Goal: Transaction & Acquisition: Purchase product/service

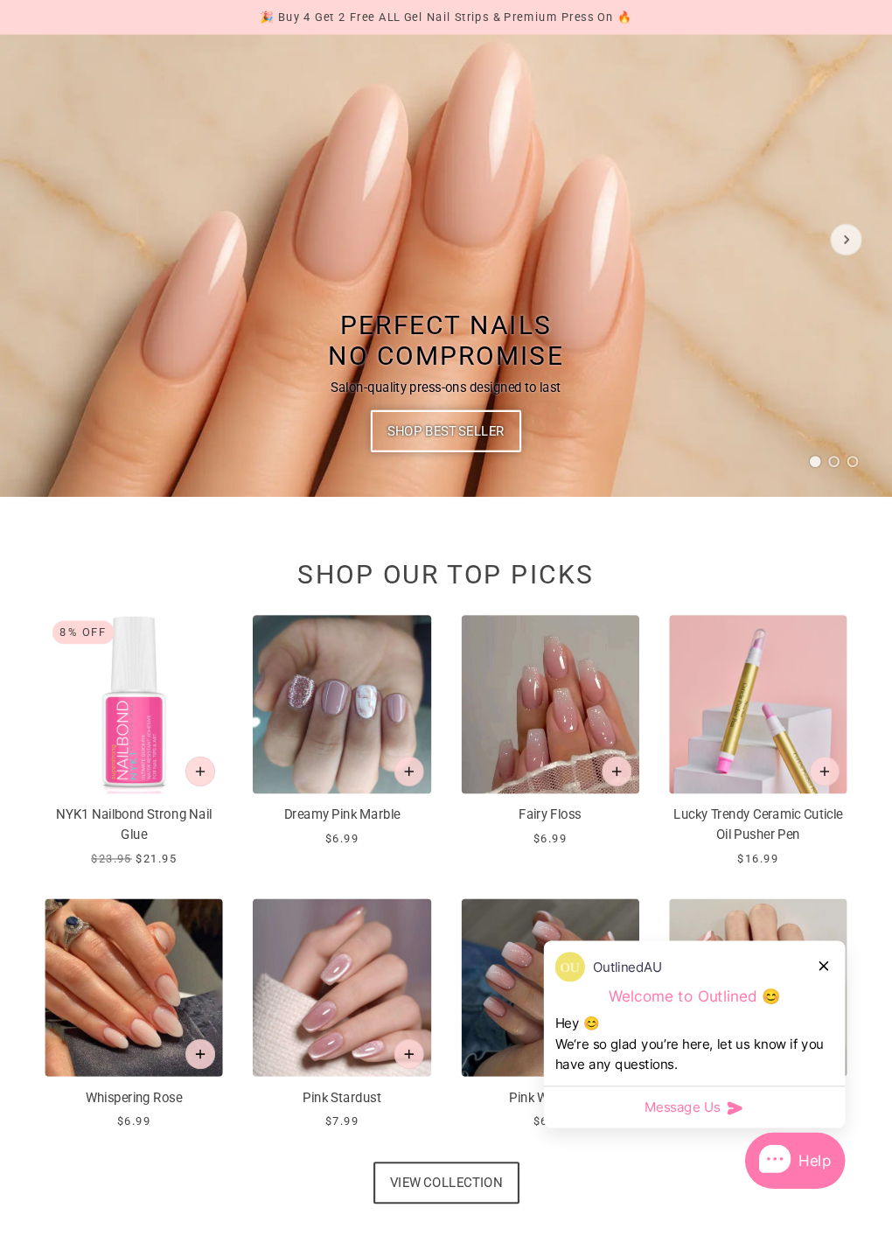
scroll to position [199, 0]
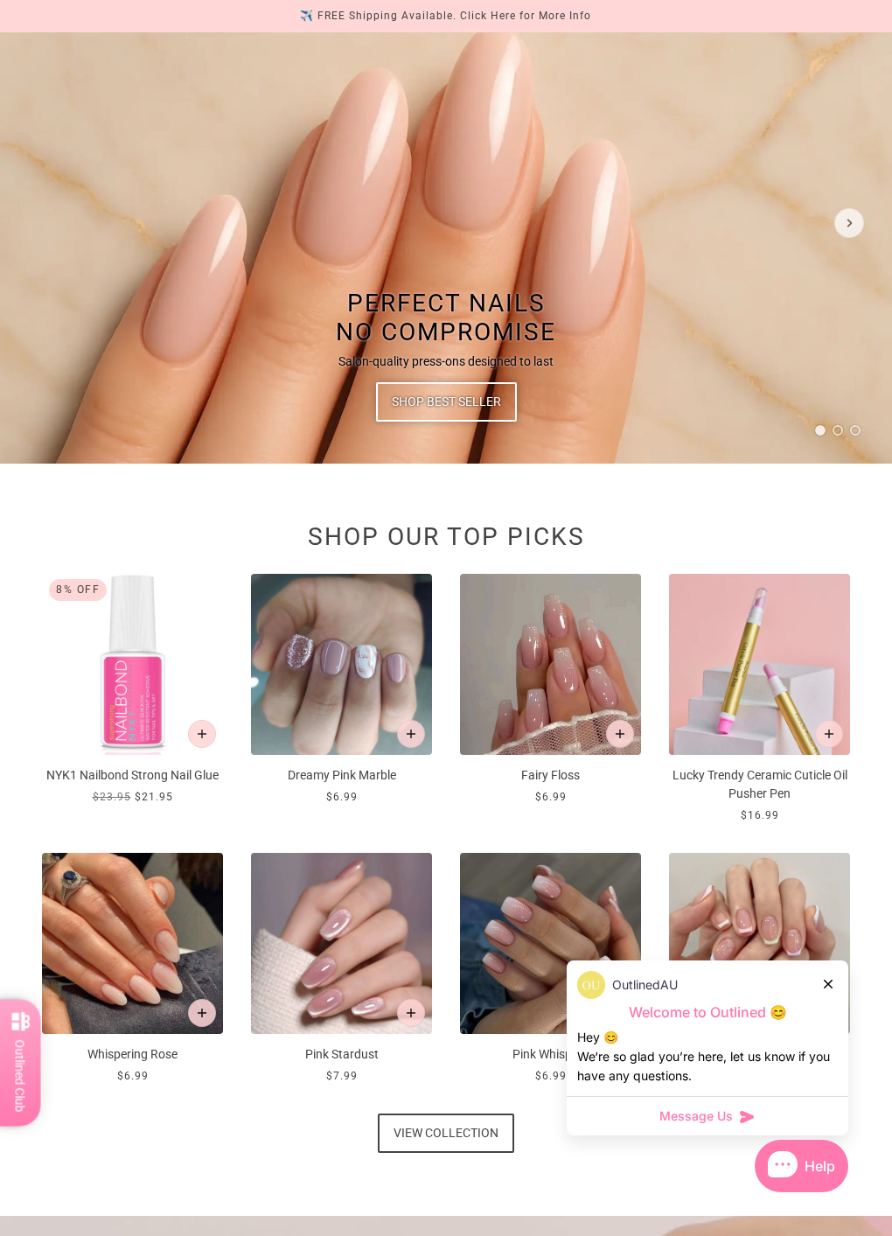
click at [832, 979] on div at bounding box center [829, 984] width 10 height 18
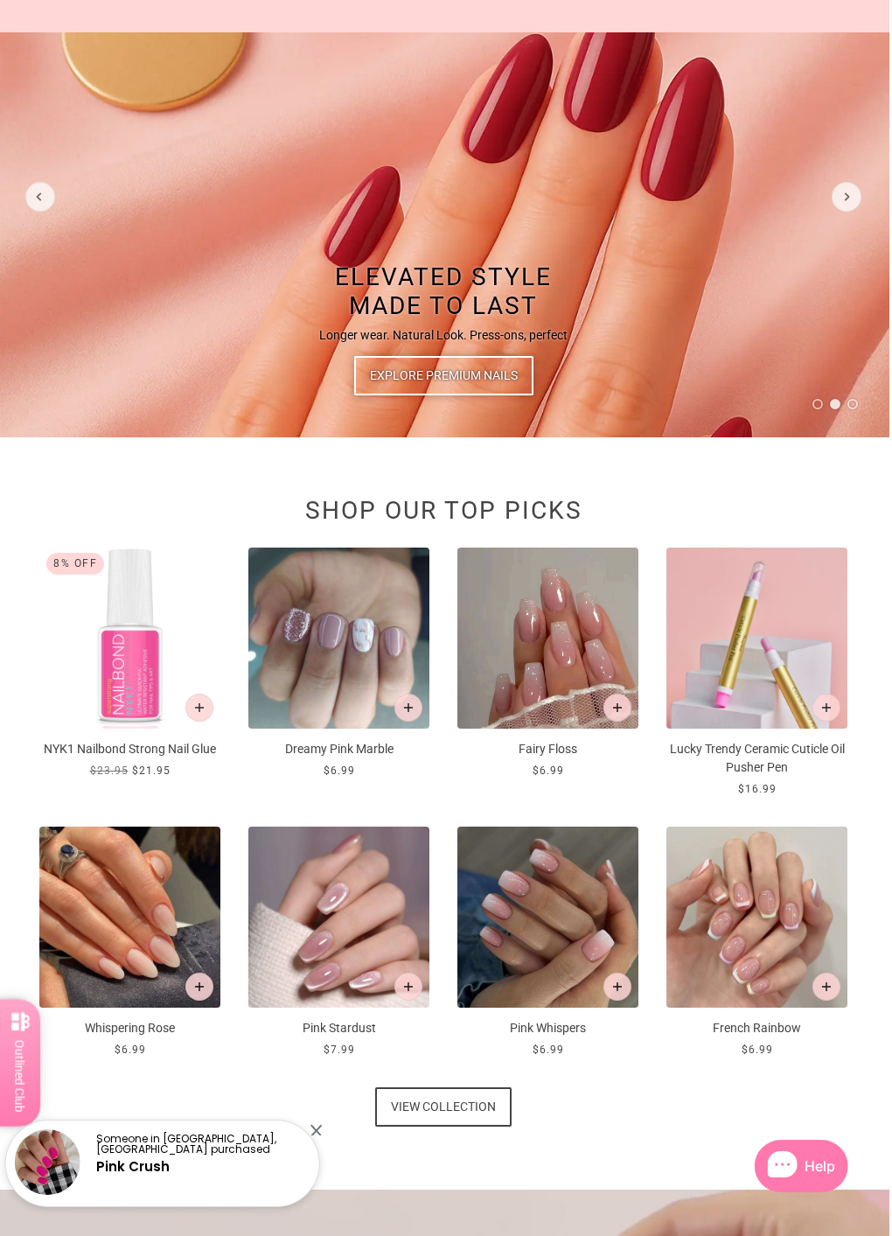
scroll to position [226, 3]
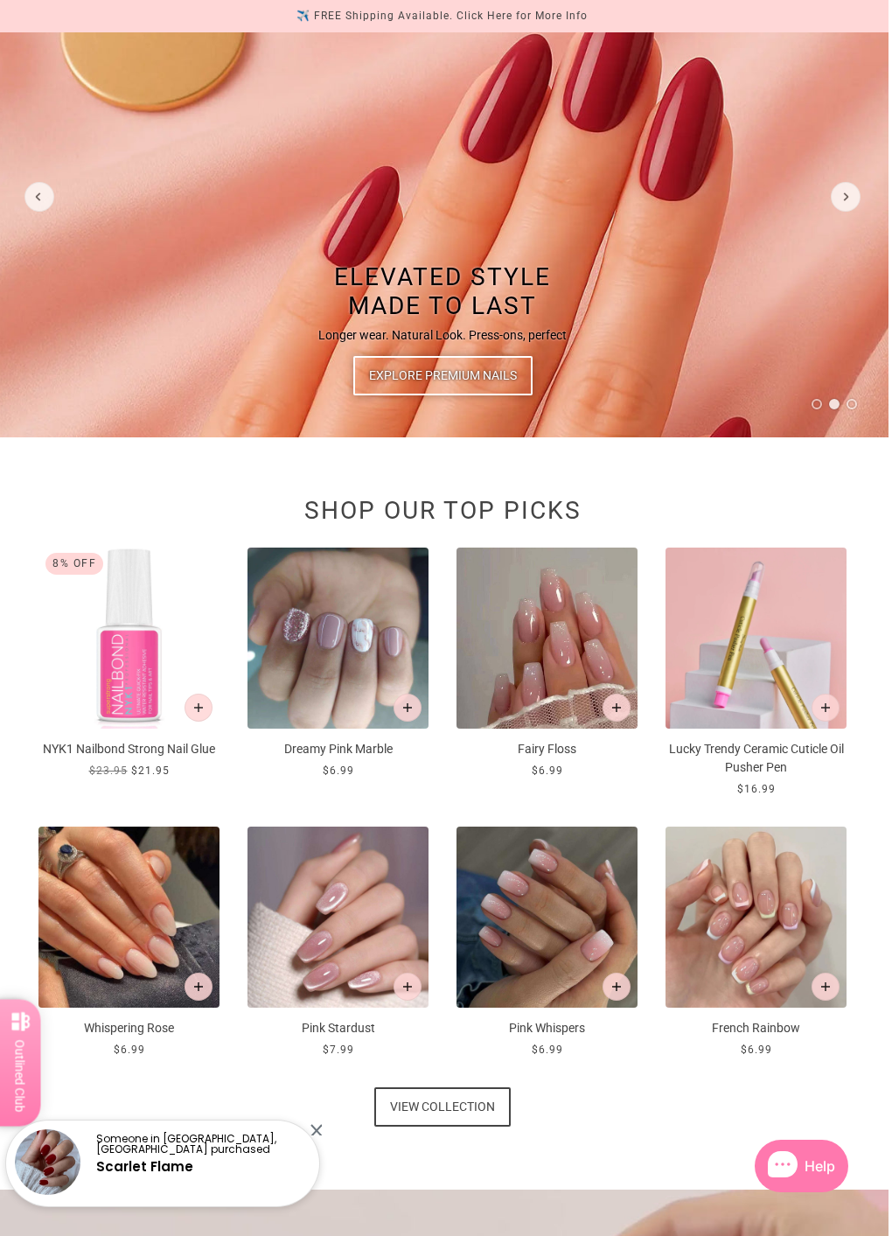
click at [317, 1039] on div "Someone in Yippin Creek, Australia purchased Scarlet Flame" at bounding box center [162, 1163] width 315 height 87
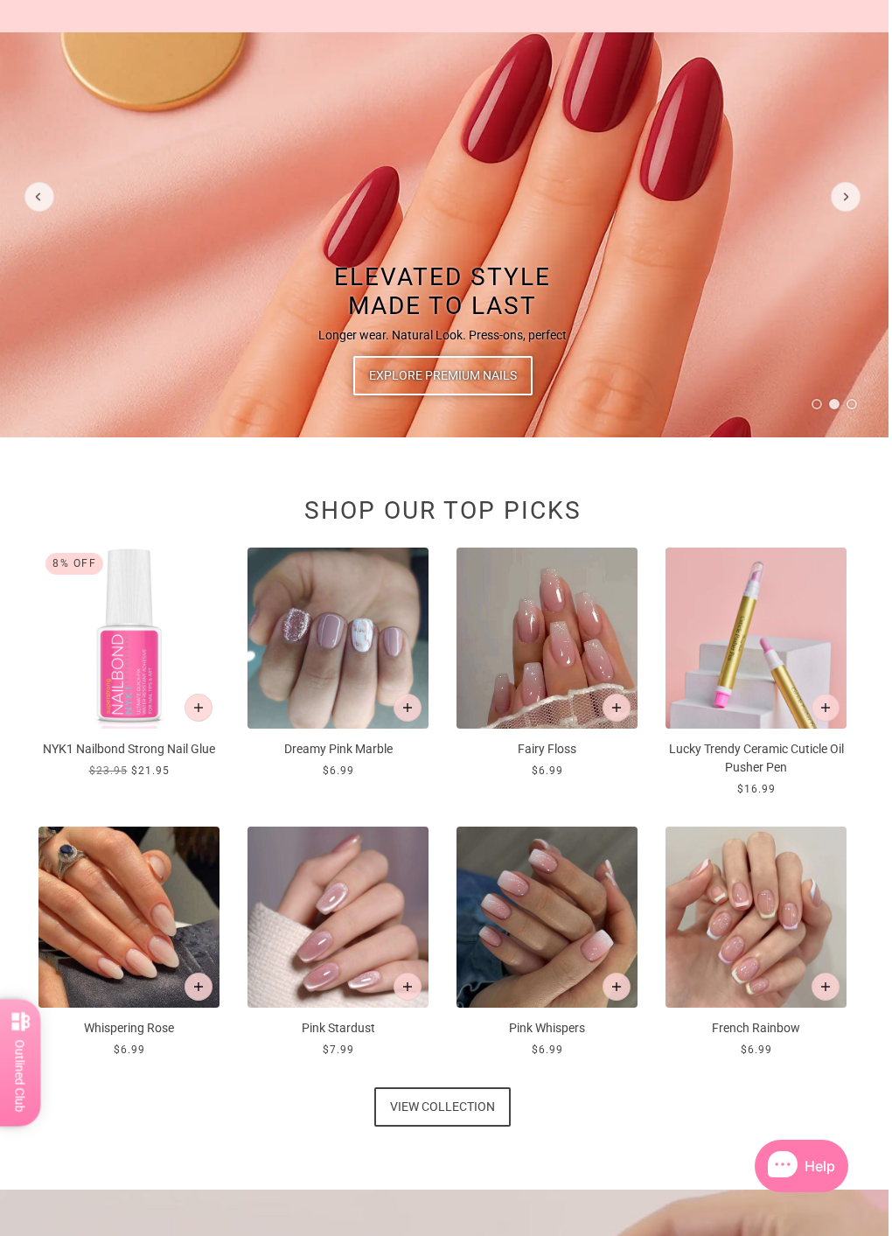
click at [418, 701] on button "Add to cart" at bounding box center [408, 708] width 28 height 28
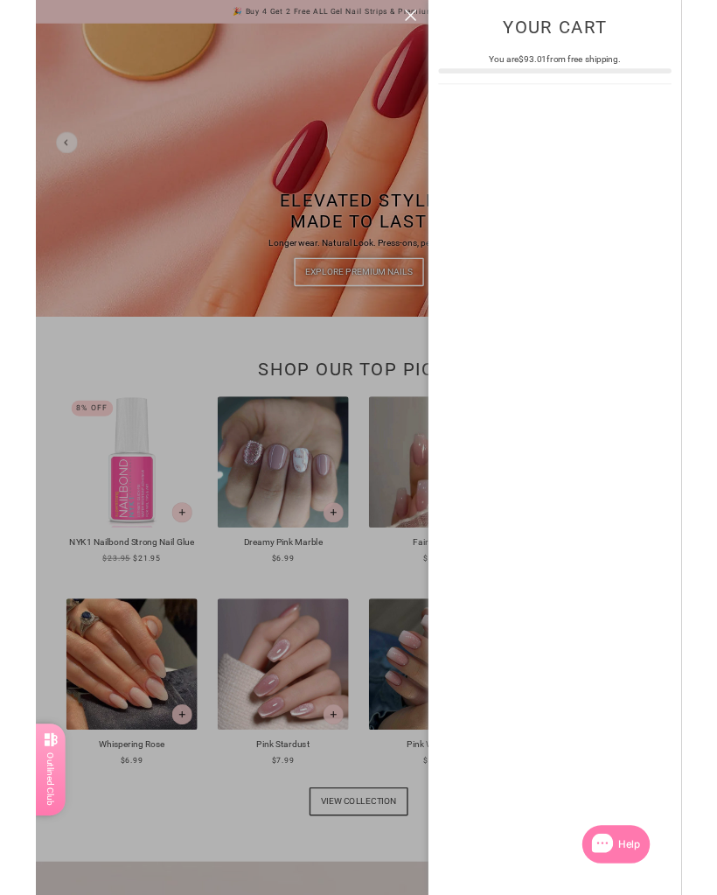
scroll to position [0, 0]
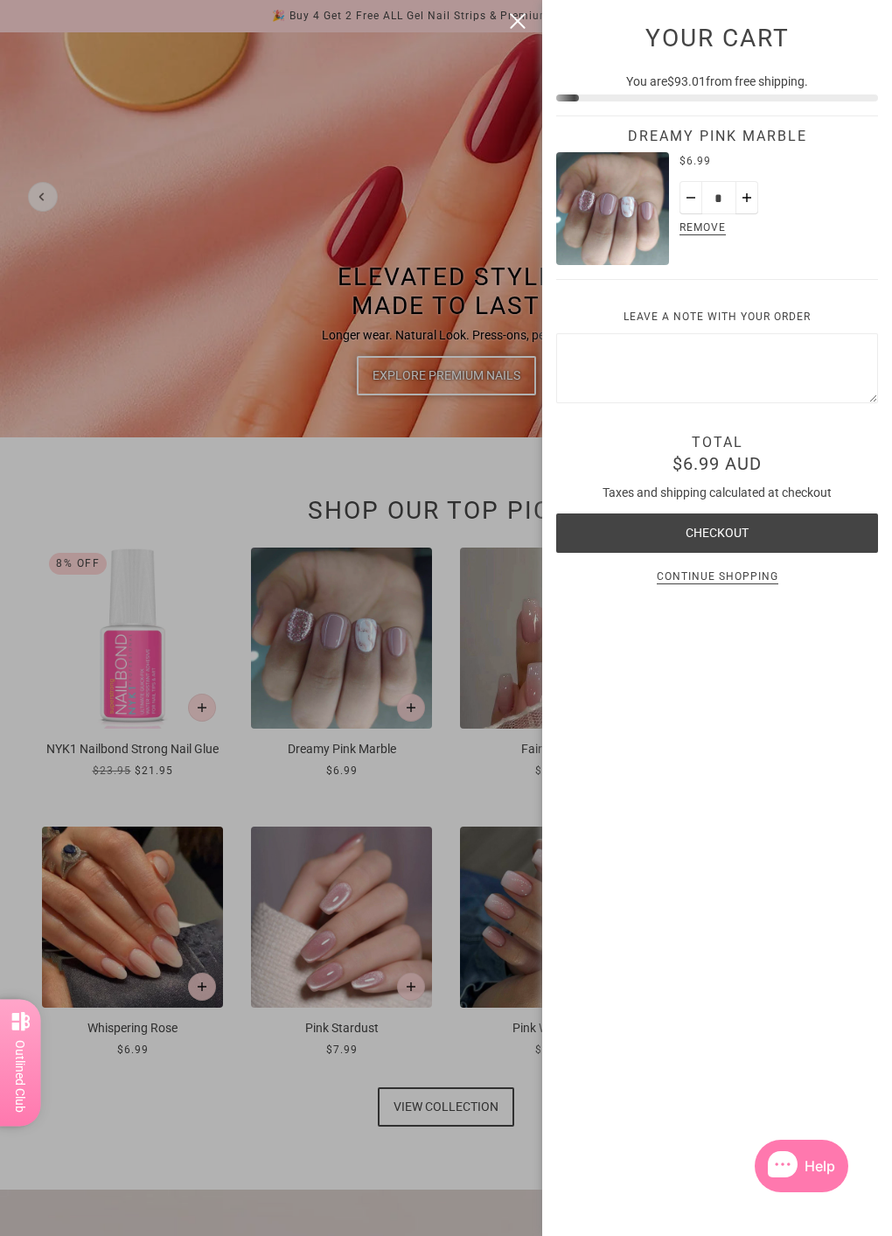
click at [619, 207] on img "Dreamy Pink Marble" at bounding box center [612, 208] width 113 height 113
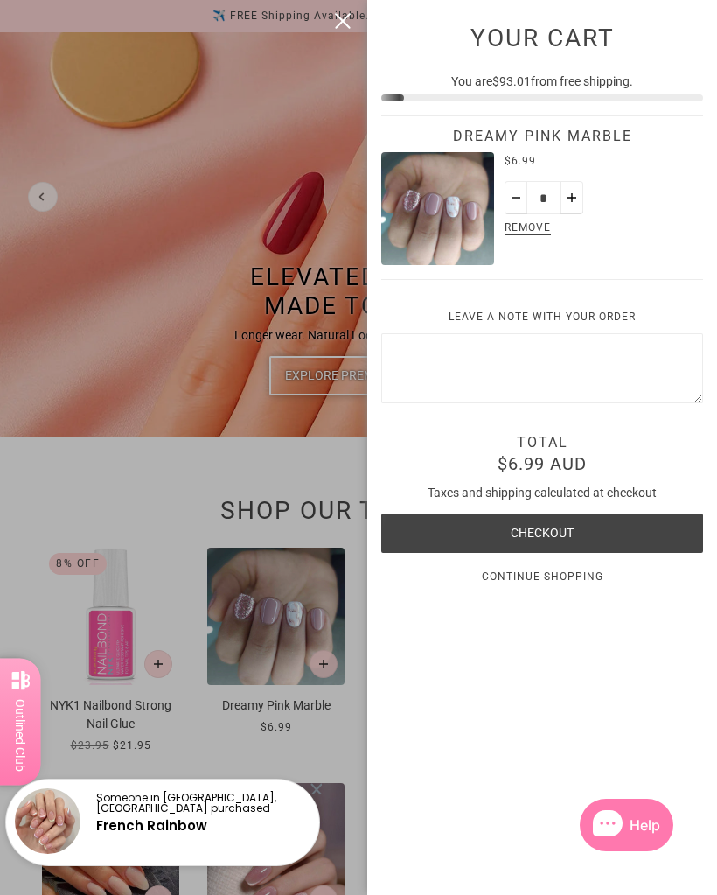
click at [273, 129] on div at bounding box center [358, 447] width 717 height 895
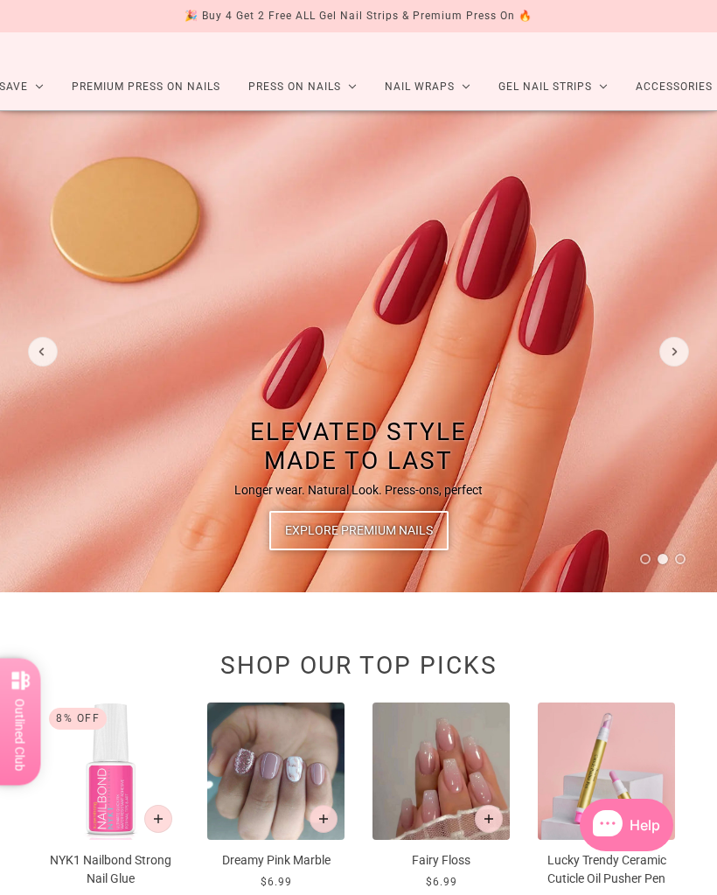
scroll to position [69, 0]
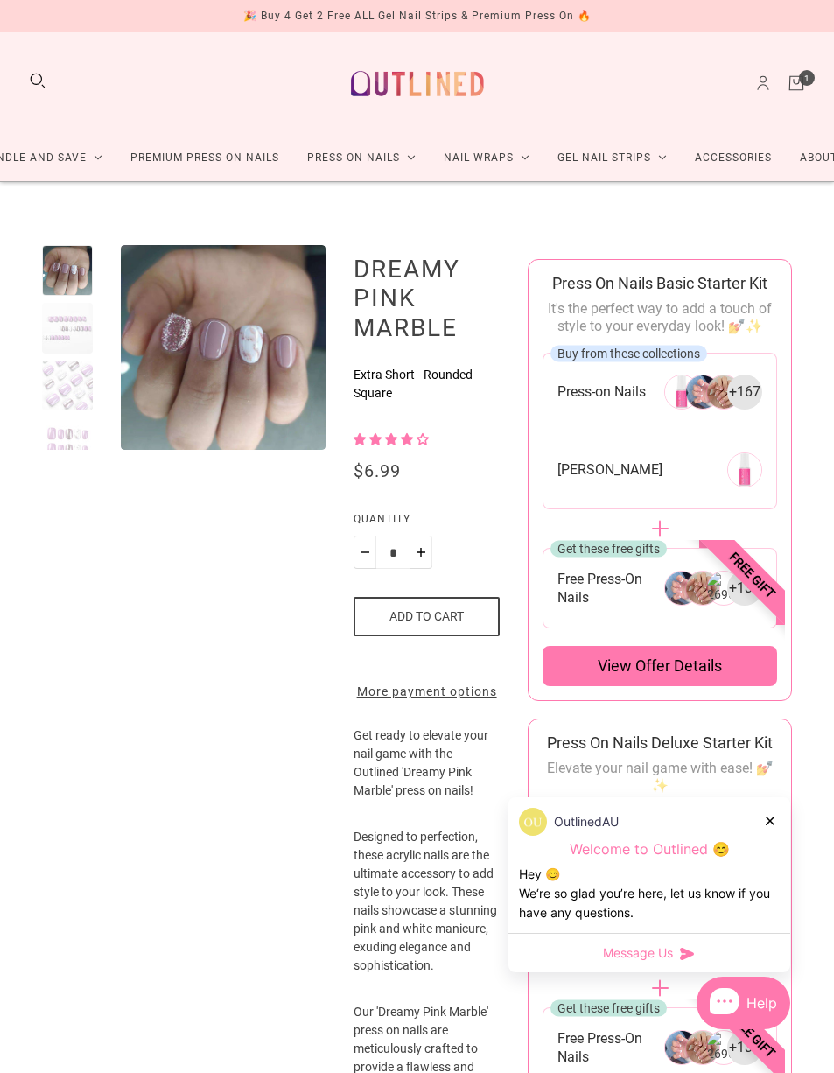
click at [45, 383] on div at bounding box center [67, 385] width 51 height 51
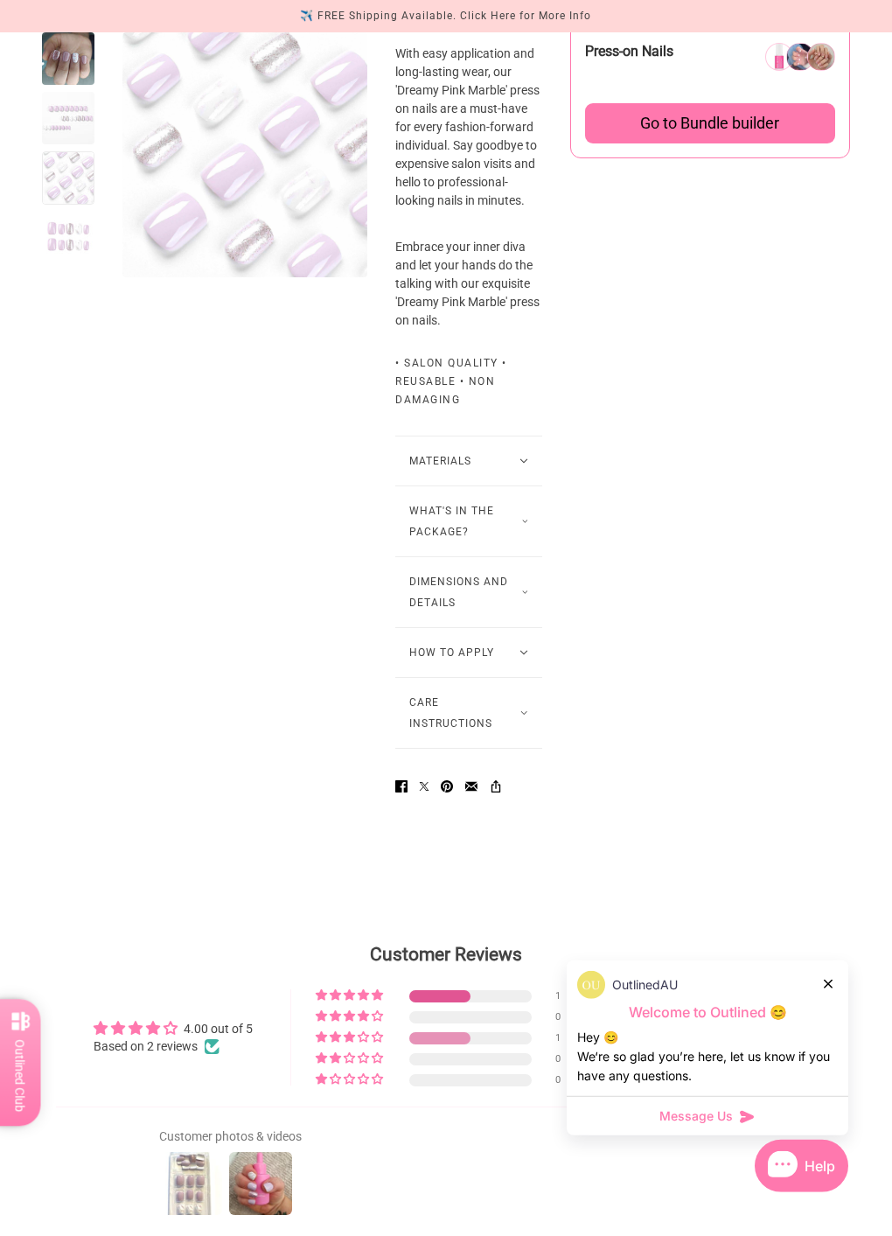
click at [514, 556] on button "What's in the package?" at bounding box center [468, 521] width 147 height 70
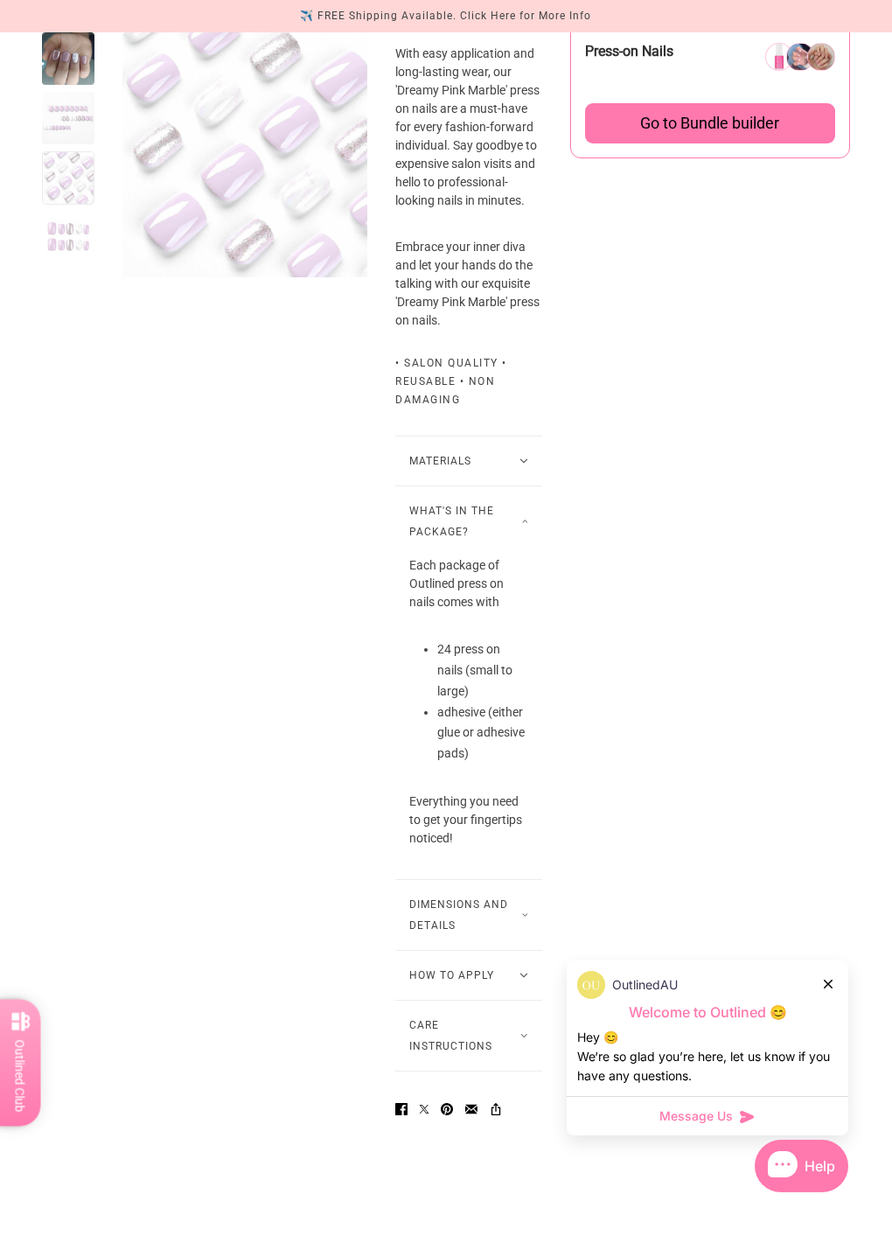
click at [514, 950] on button "Dimensions and Details" at bounding box center [468, 915] width 147 height 70
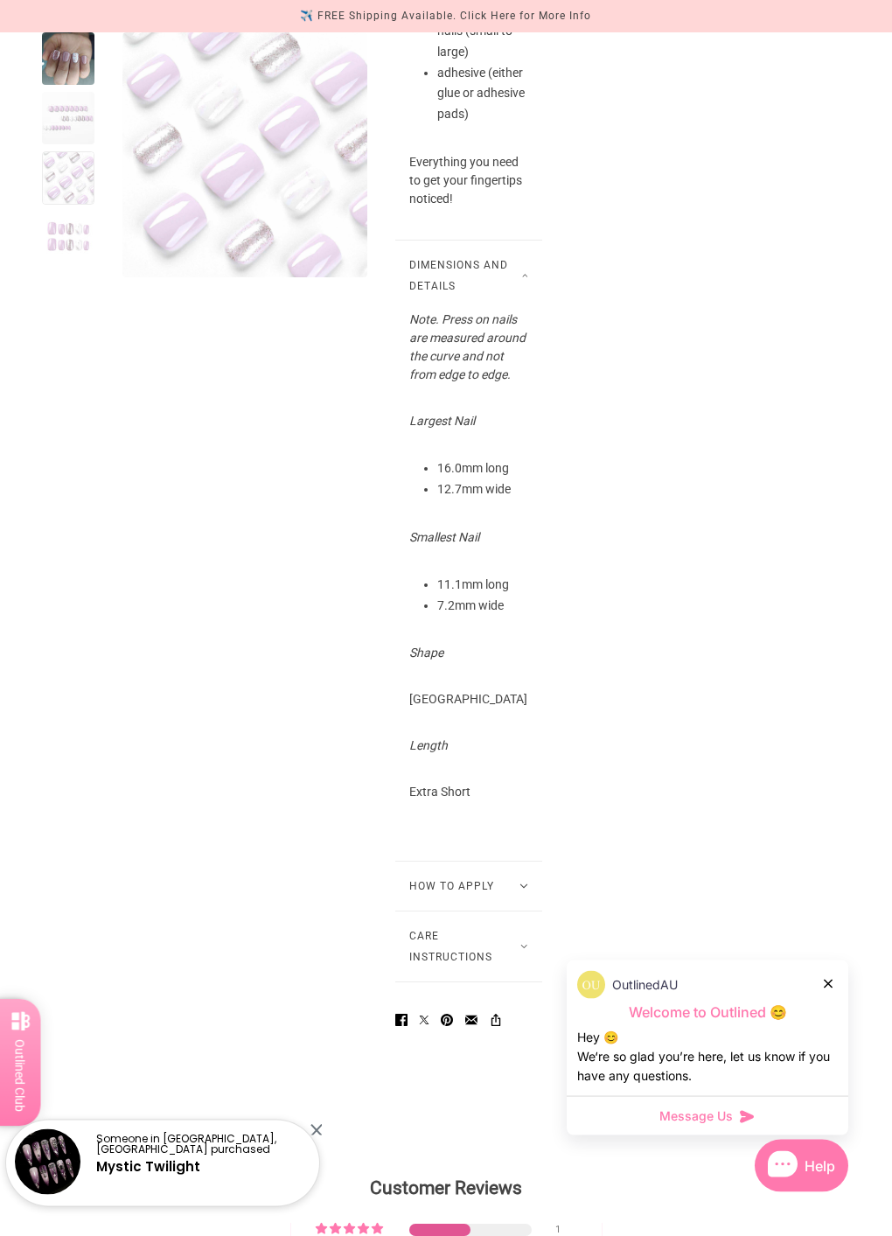
scroll to position [1886, 0]
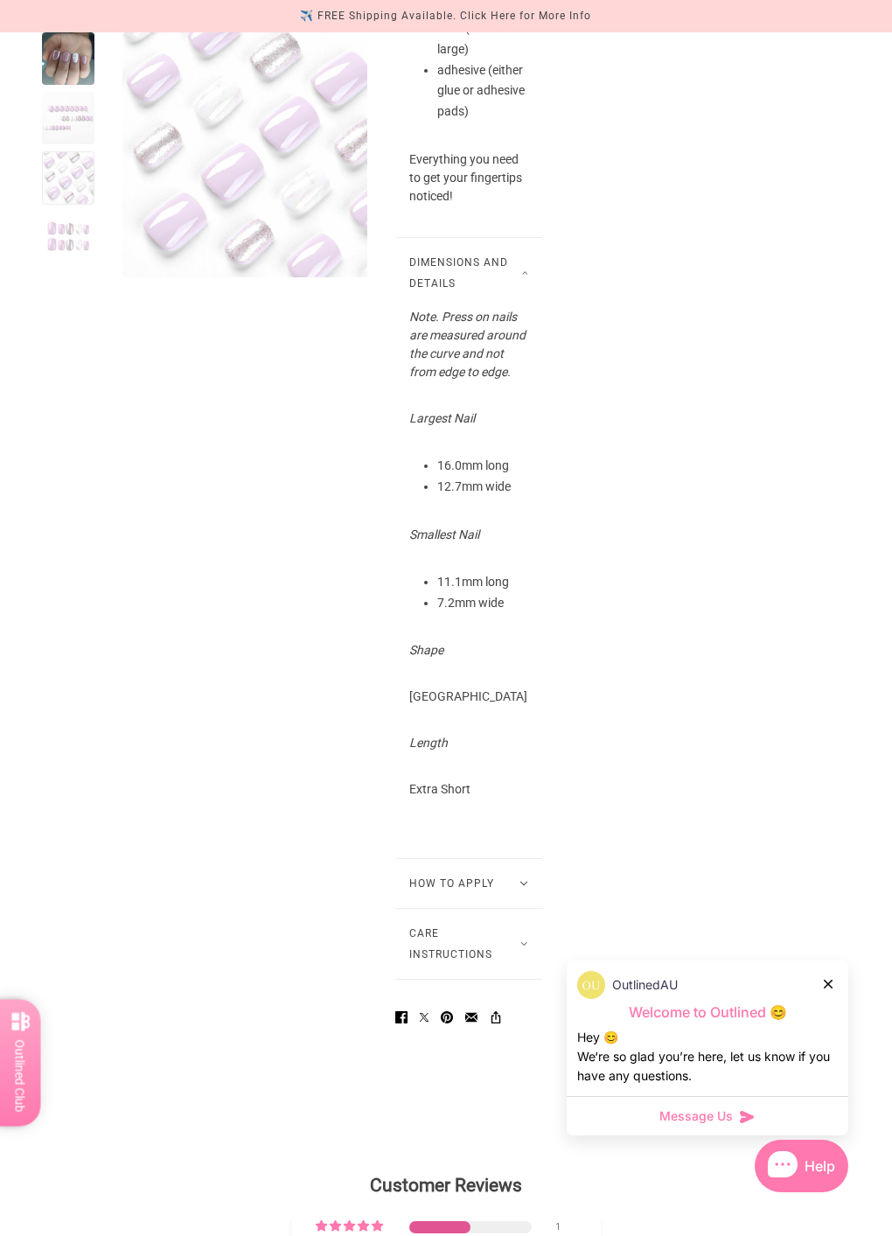
click at [520, 886] on icon at bounding box center [524, 883] width 9 height 5
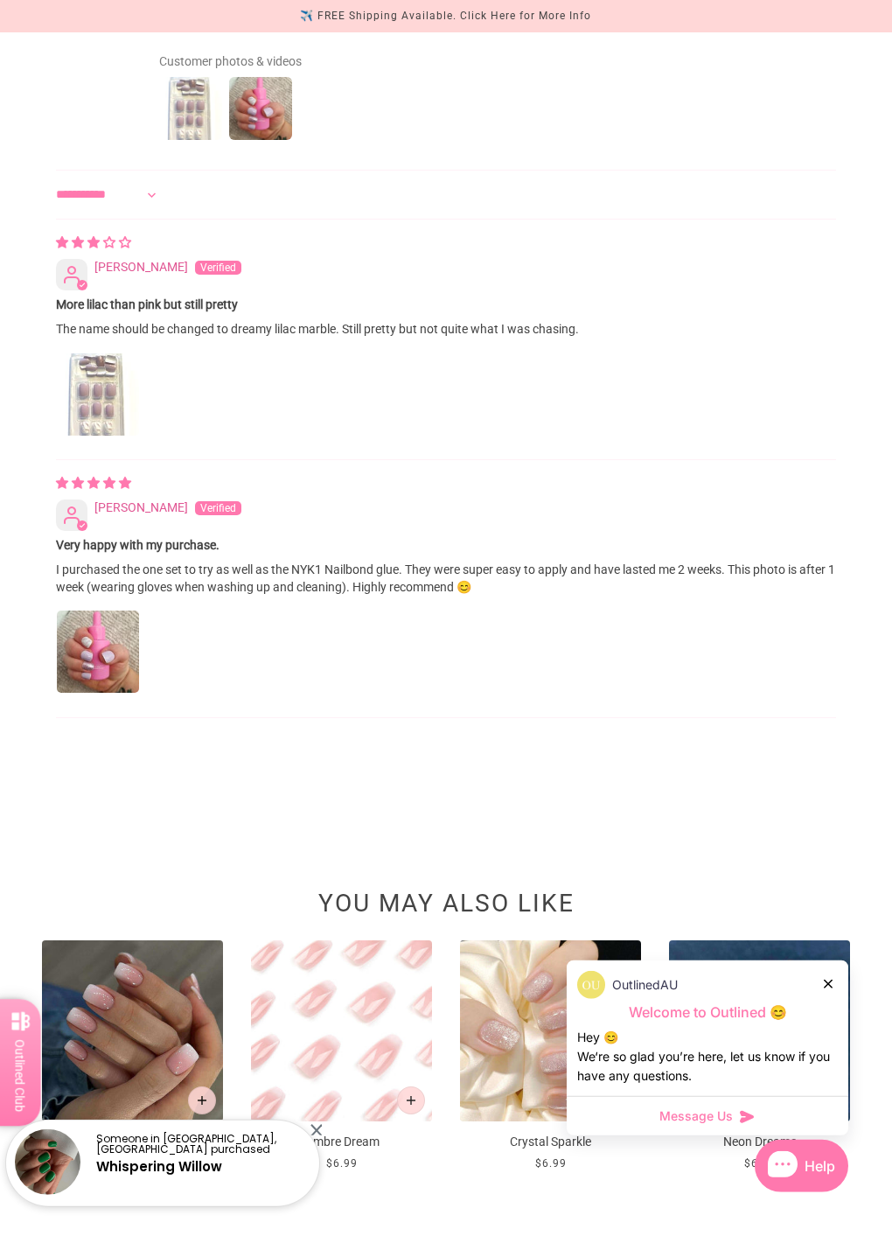
scroll to position [3568, 0]
click at [73, 436] on img "Link to user picture 1" at bounding box center [98, 394] width 82 height 82
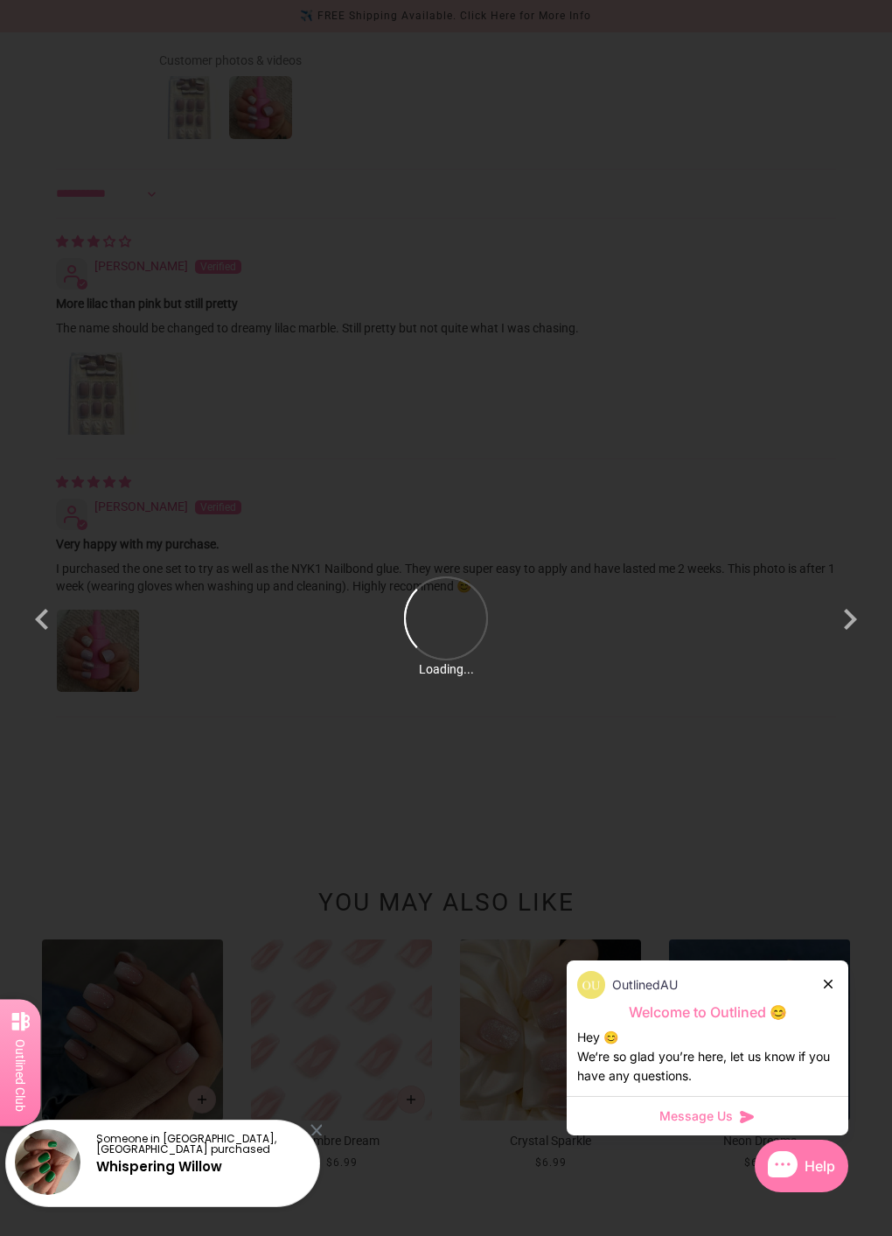
scroll to position [0, 0]
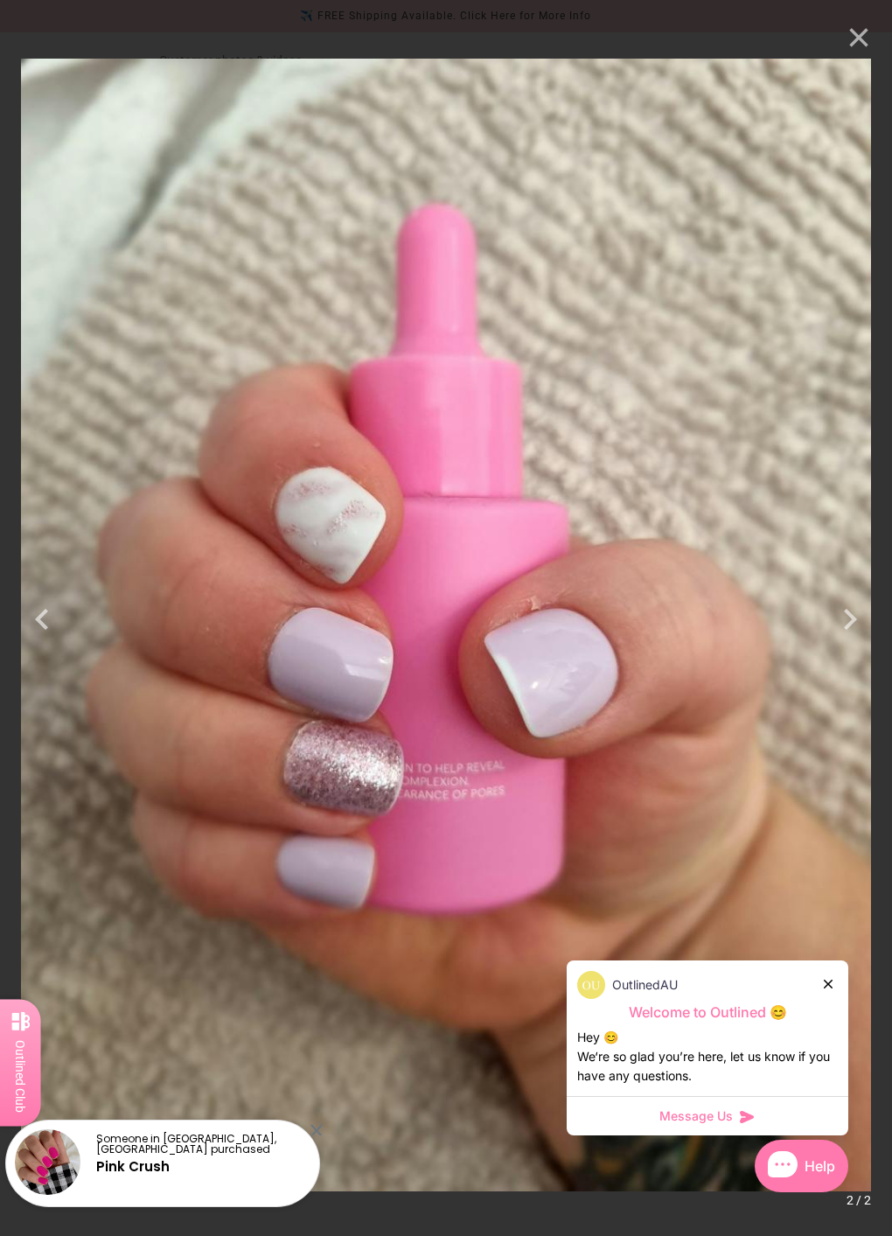
click at [833, 18] on button "×" at bounding box center [850, 38] width 42 height 42
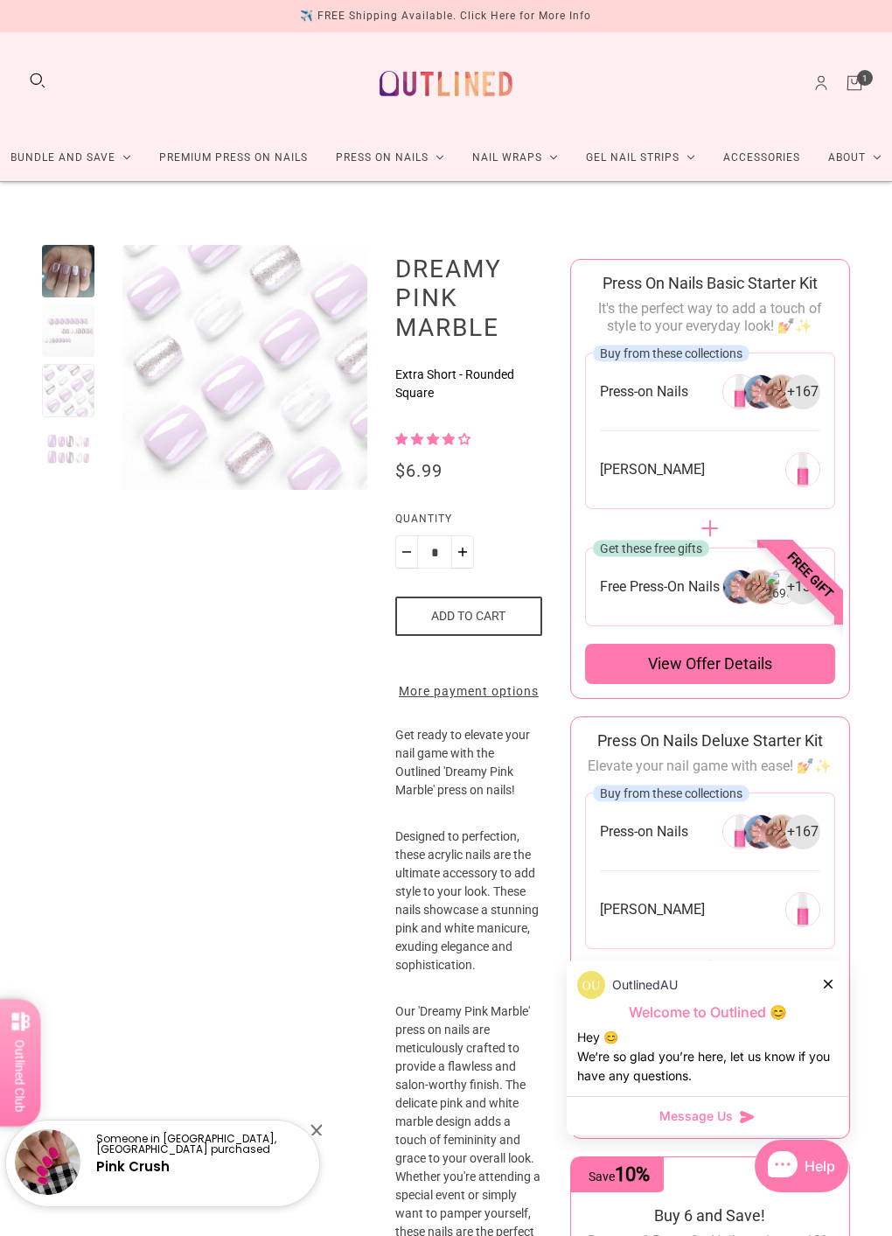
scroll to position [3568, 0]
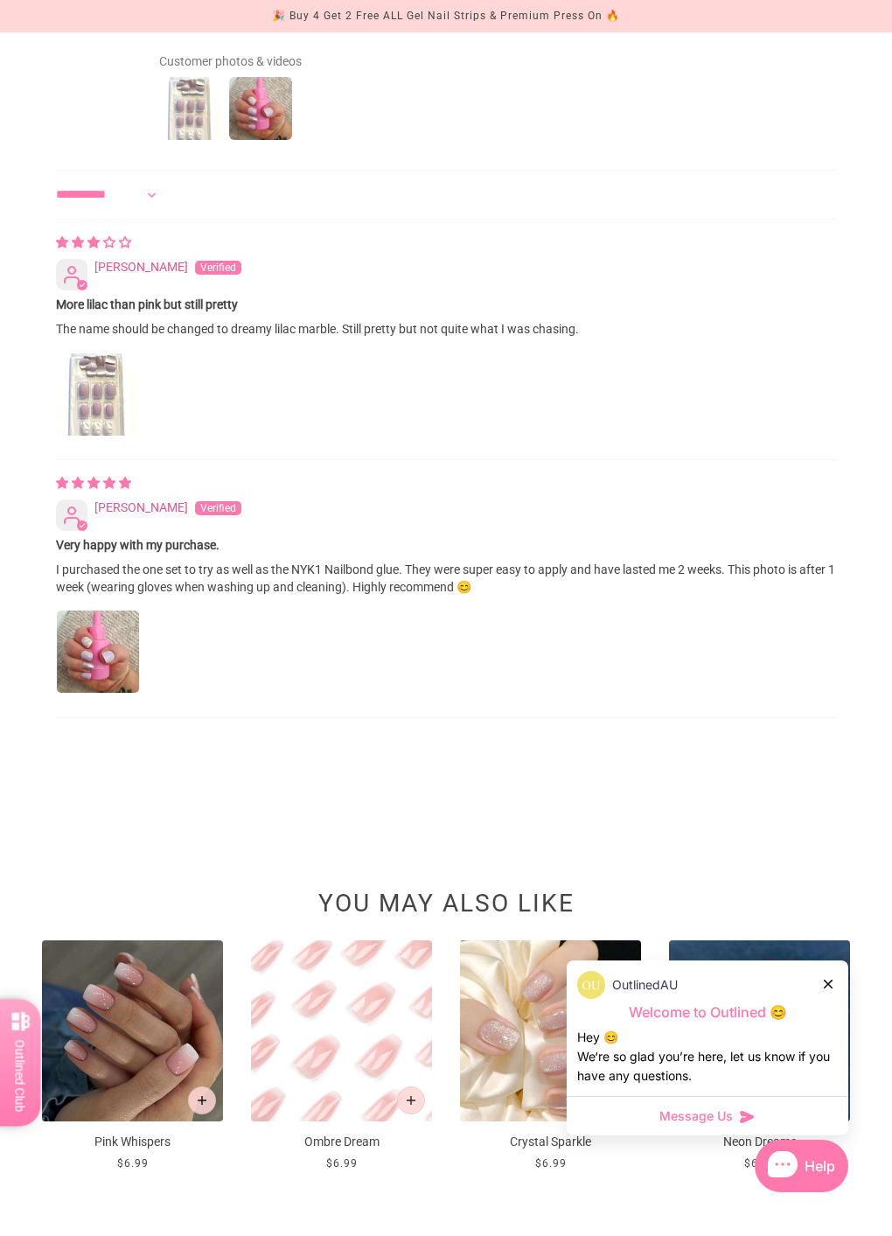
click at [117, 693] on img "Link to user picture 1" at bounding box center [98, 652] width 82 height 82
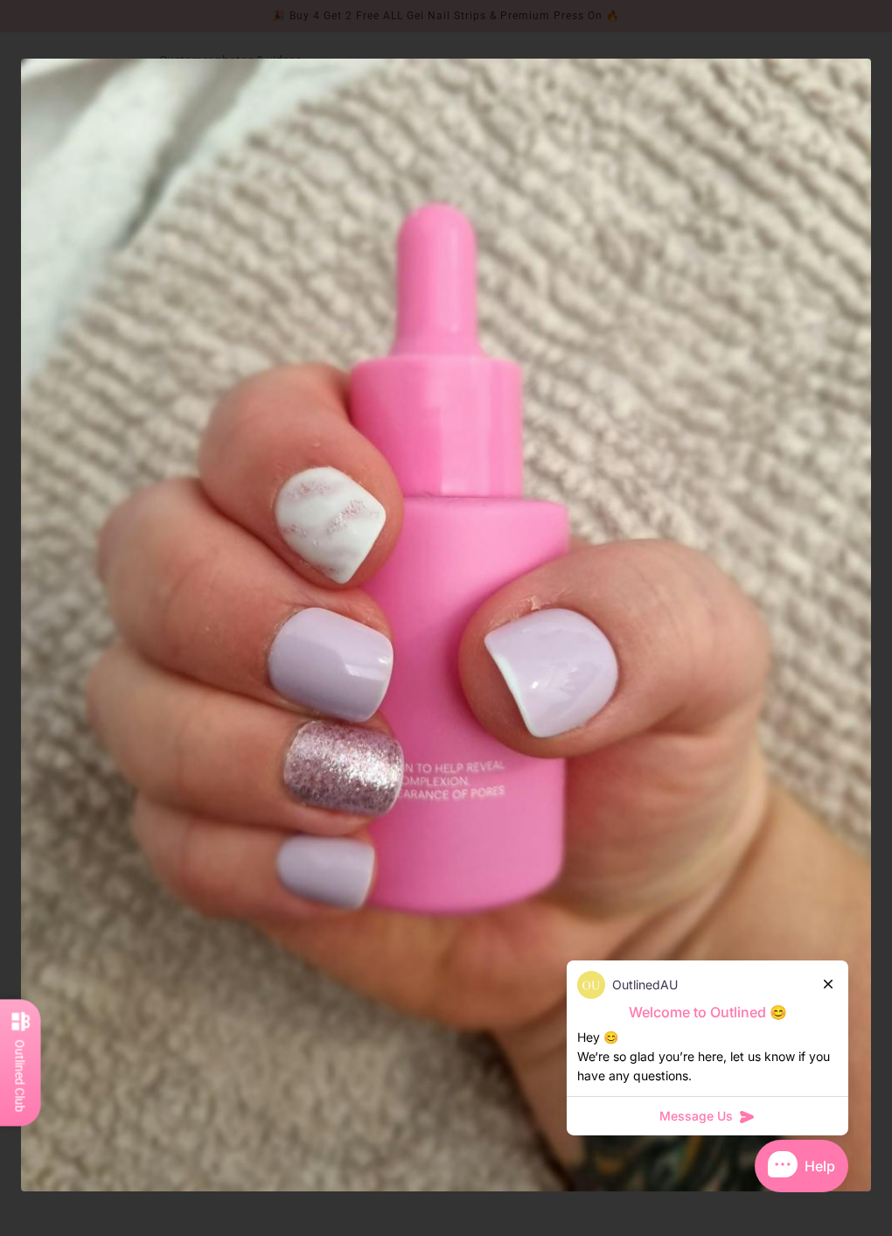
scroll to position [0, 0]
click at [833, 46] on button "×" at bounding box center [850, 38] width 42 height 42
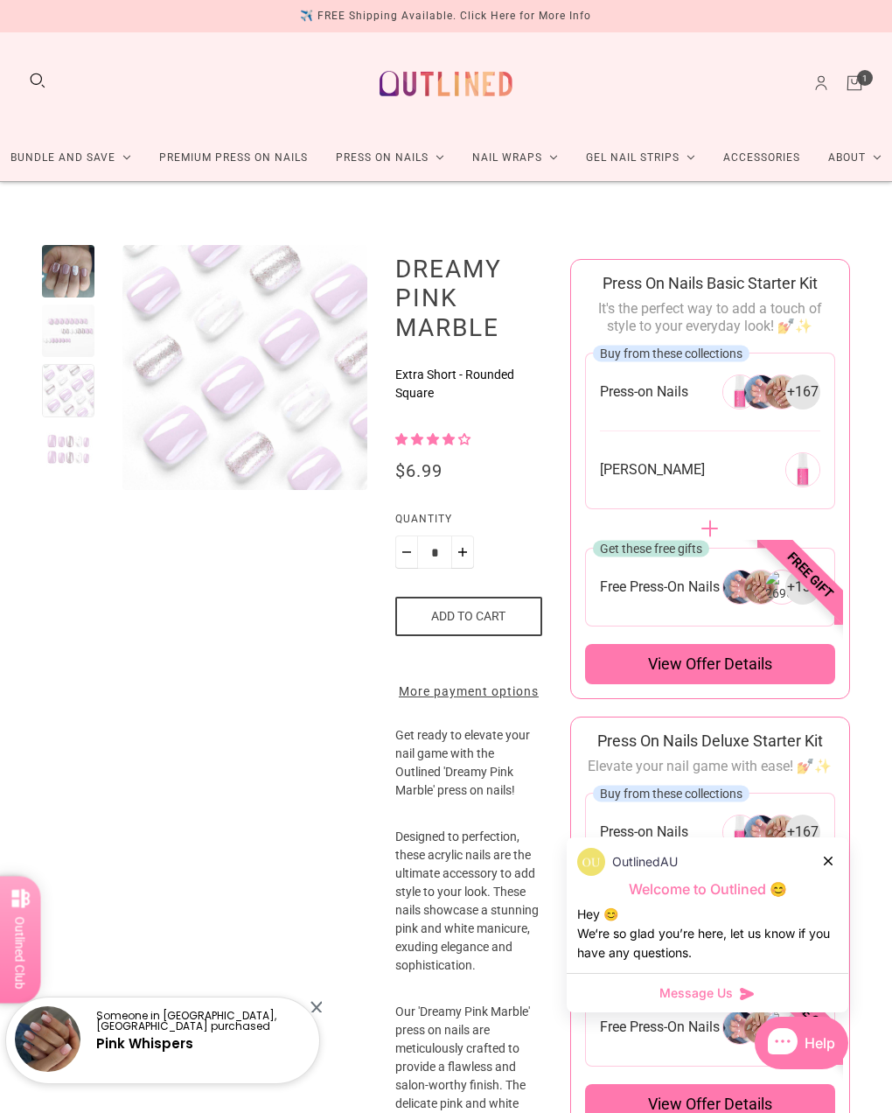
click at [737, 654] on span "View offer details" at bounding box center [710, 664] width 124 height 21
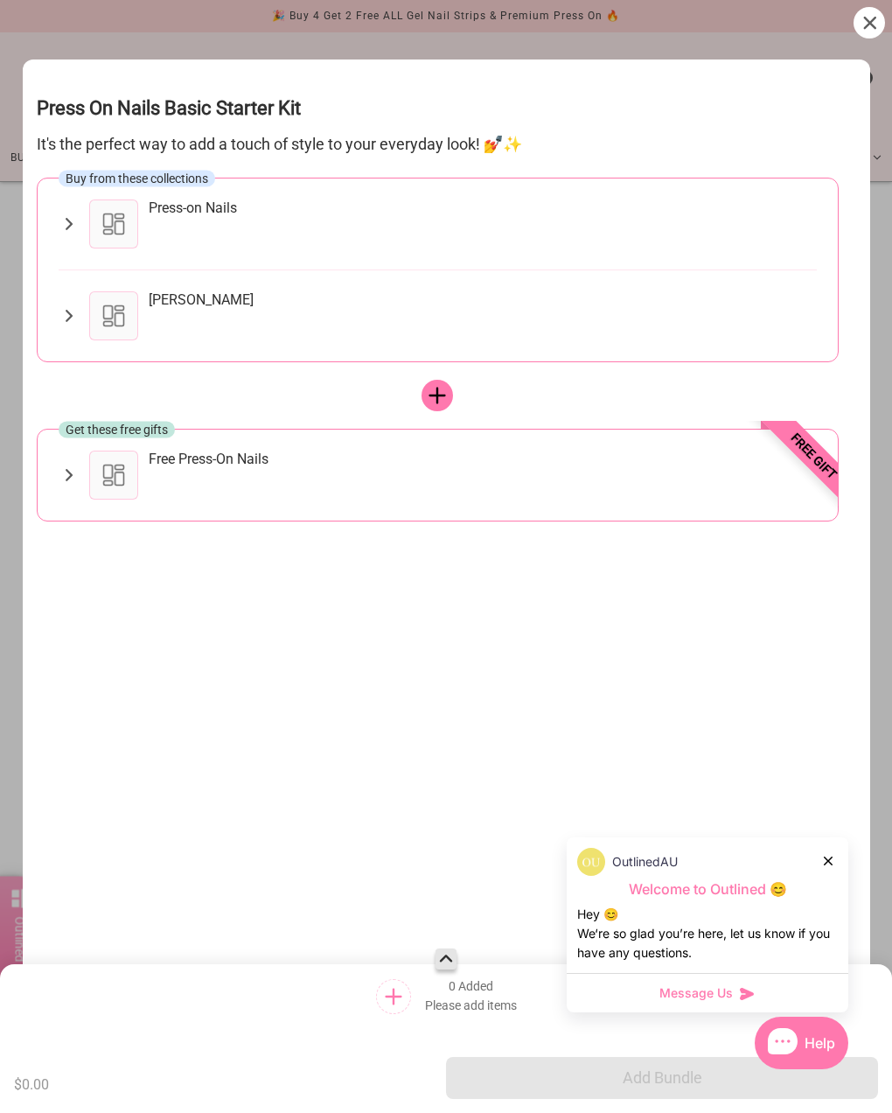
click at [73, 222] on icon at bounding box center [69, 223] width 20 height 21
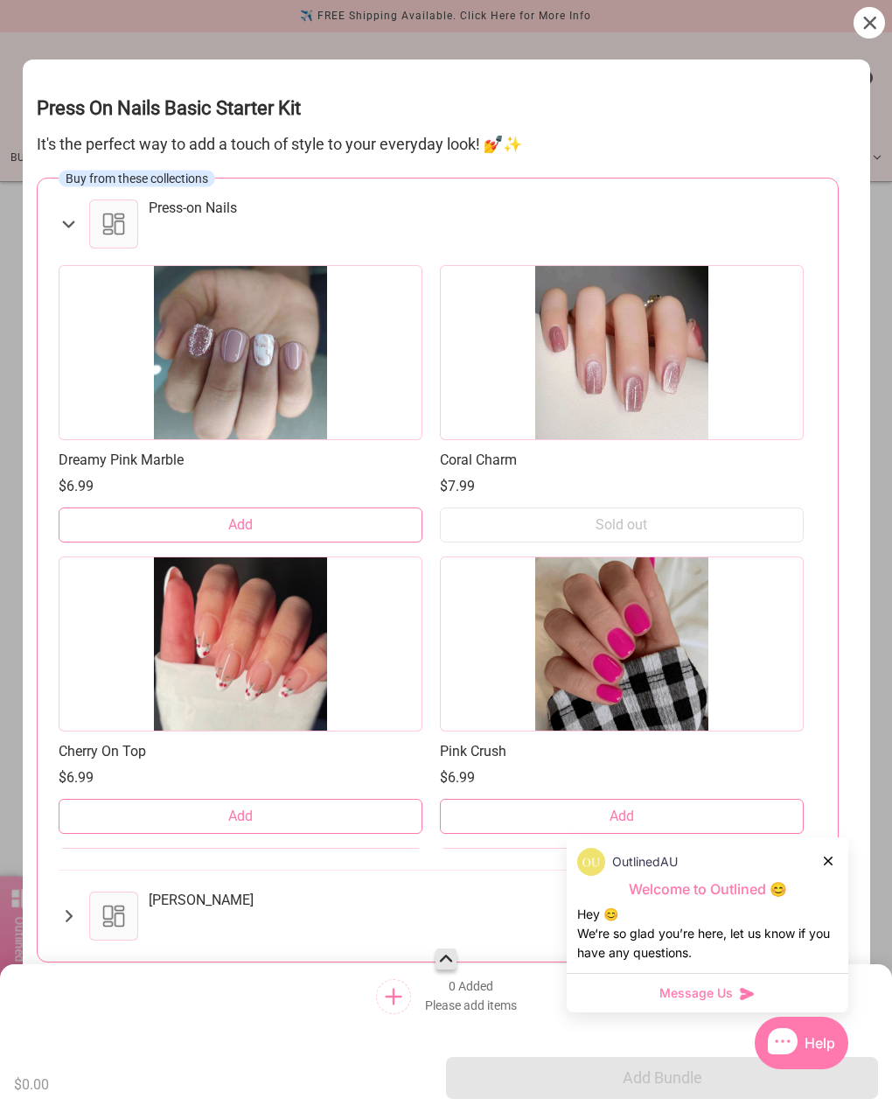
scroll to position [3495, 0]
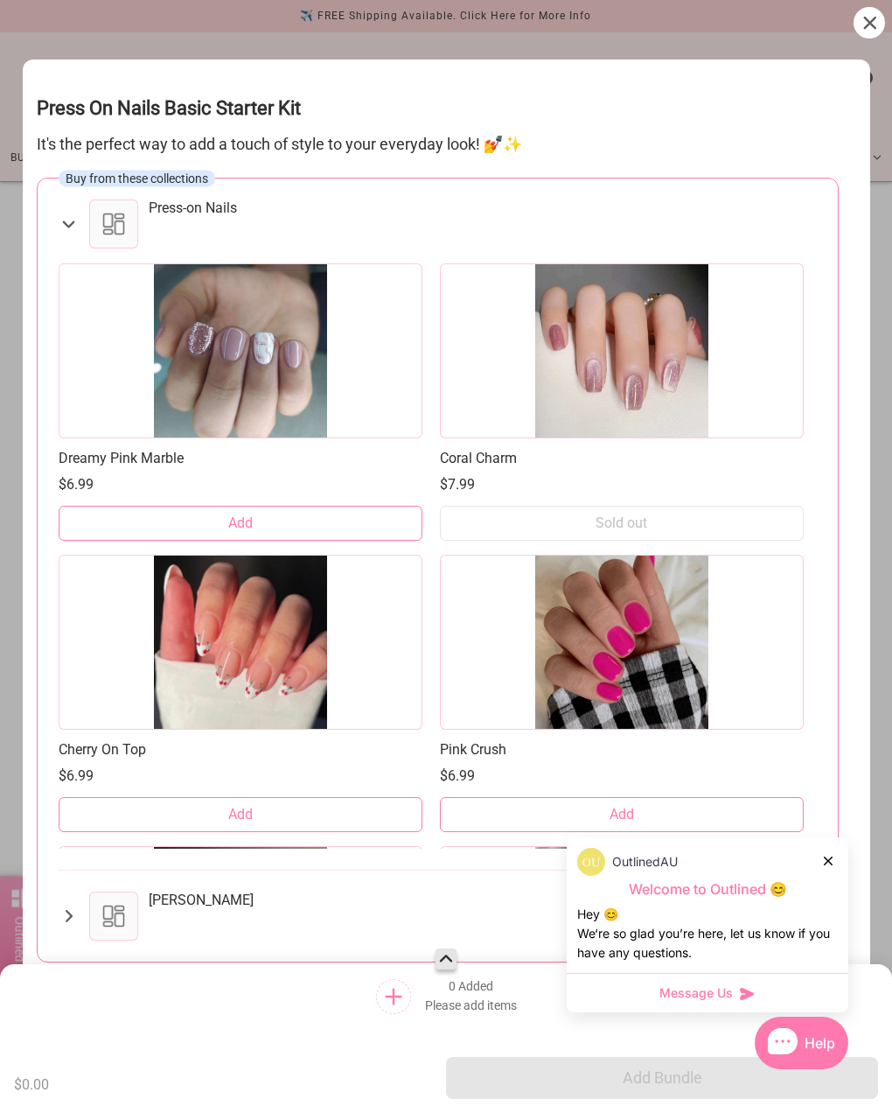
click at [642, 369] on div at bounding box center [622, 350] width 364 height 175
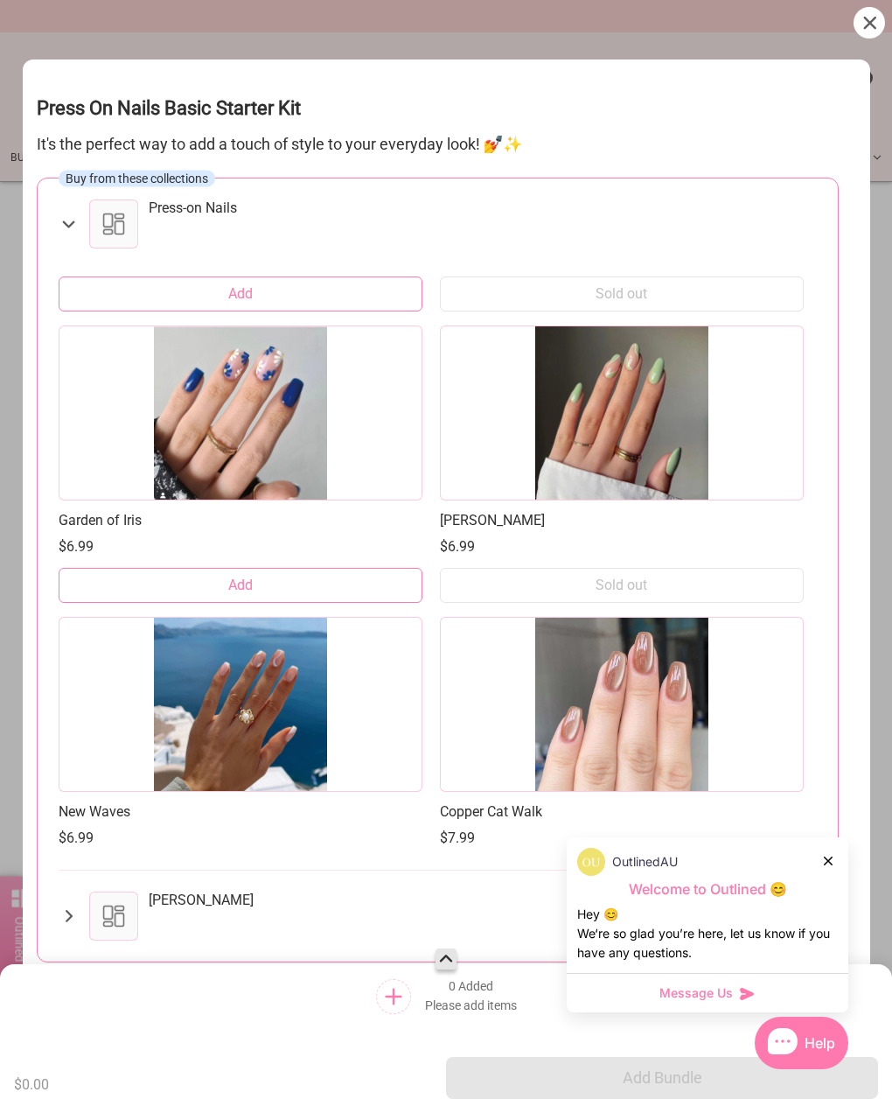
scroll to position [9844, 0]
click at [274, 584] on button "Add" at bounding box center [241, 584] width 364 height 35
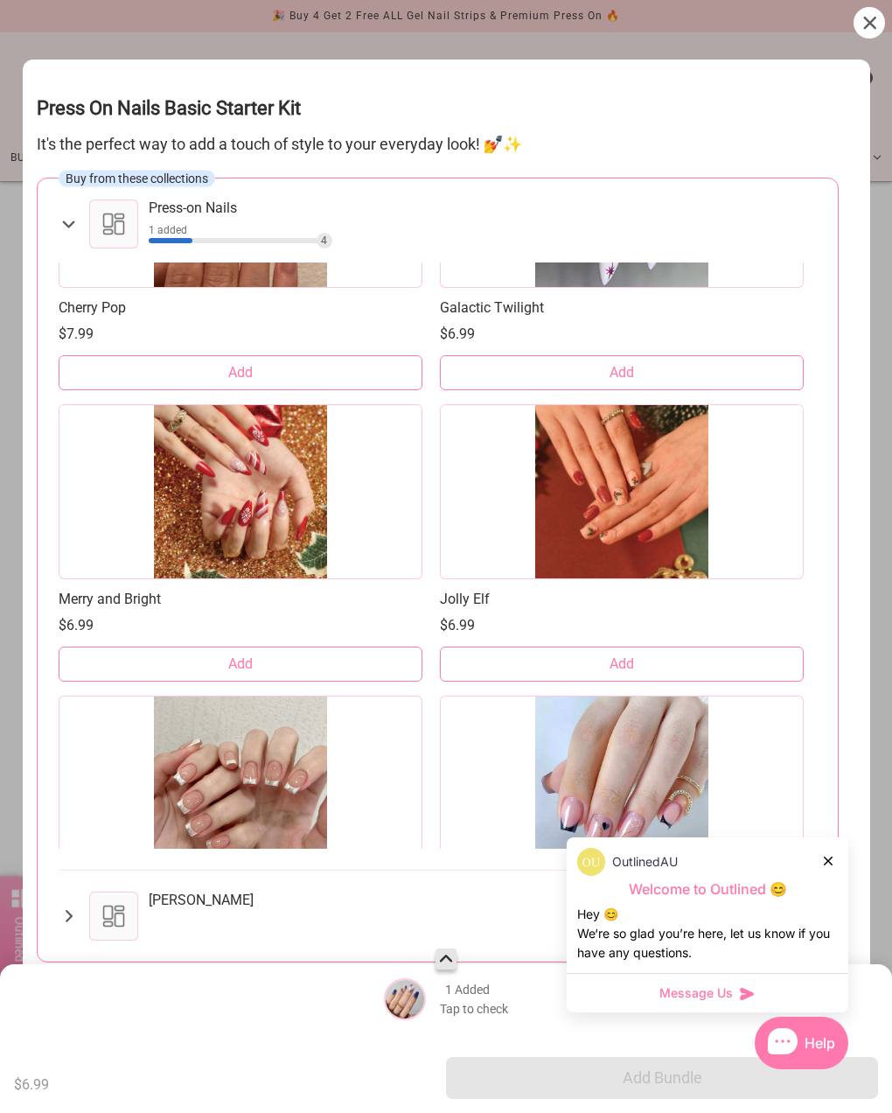
scroll to position [13845, 0]
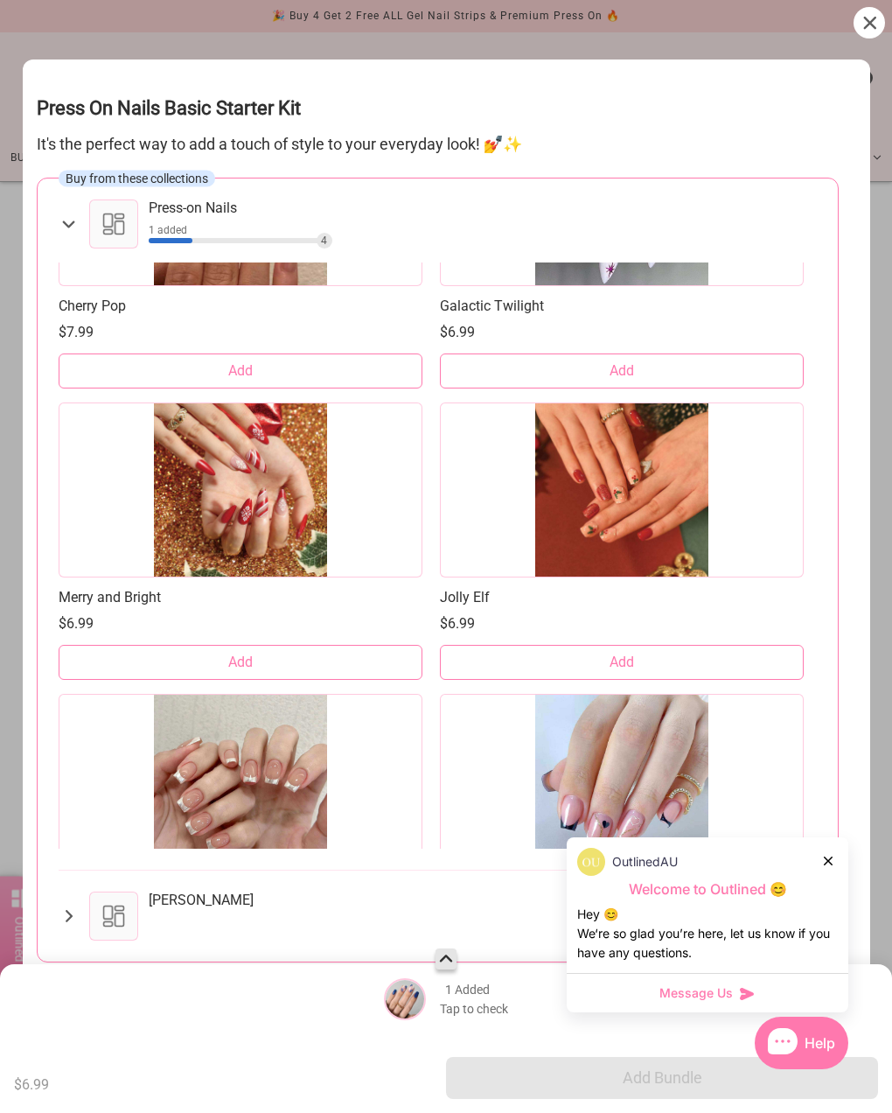
click at [643, 664] on button "Add" at bounding box center [622, 662] width 364 height 35
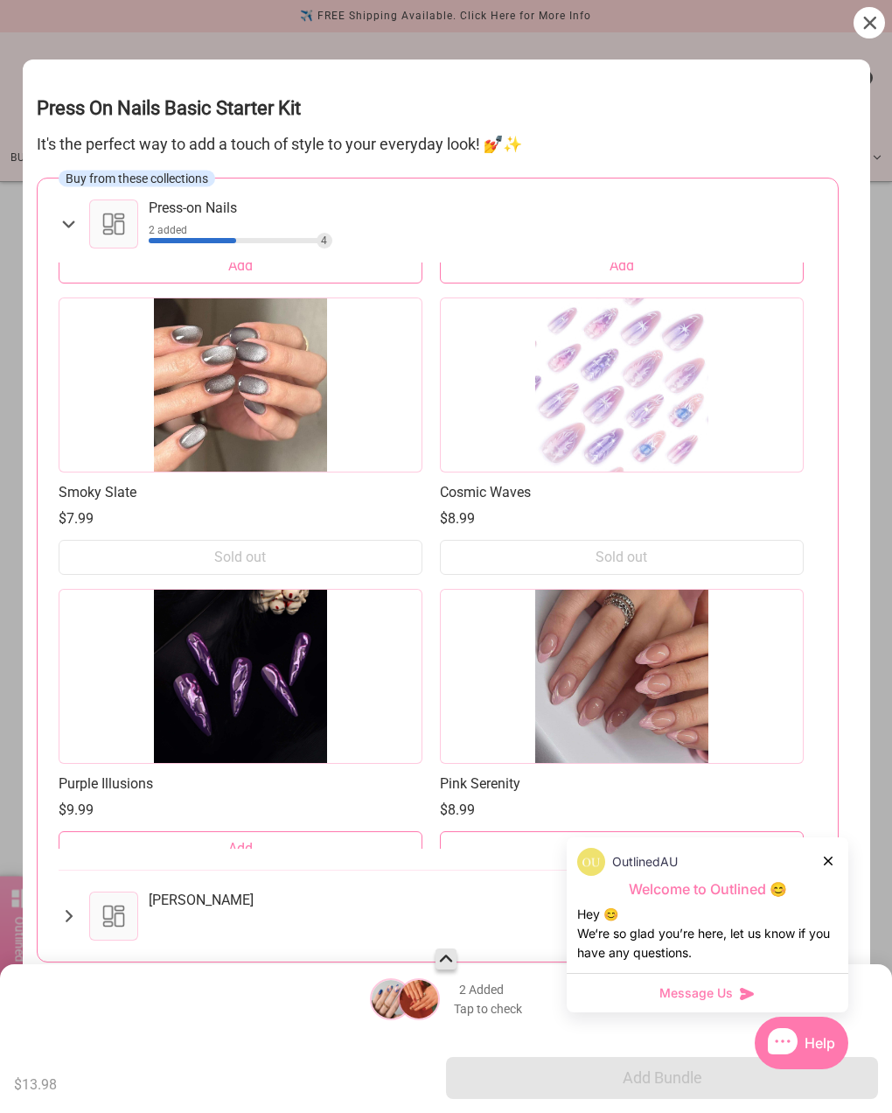
scroll to position [16573, 0]
click at [60, 211] on div "Press-on Nails 2 added 4" at bounding box center [438, 223] width 759 height 49
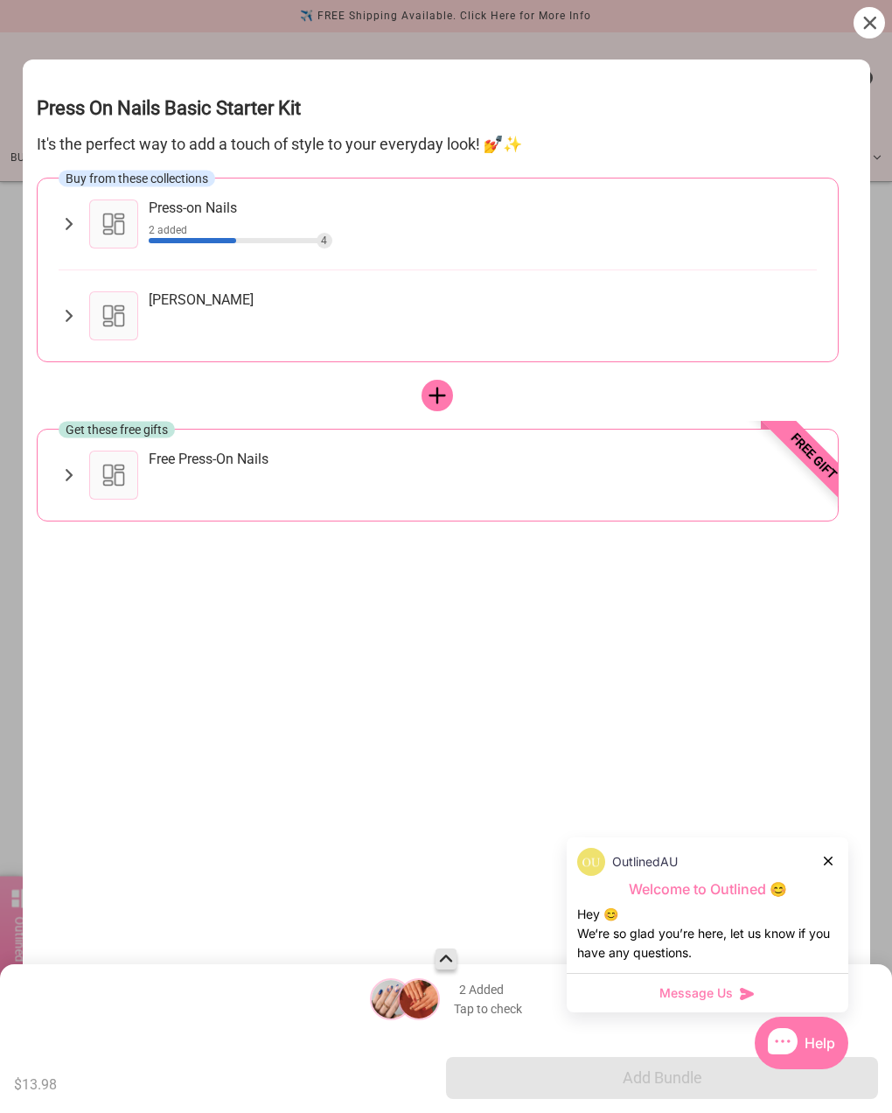
click at [61, 220] on icon at bounding box center [69, 223] width 20 height 21
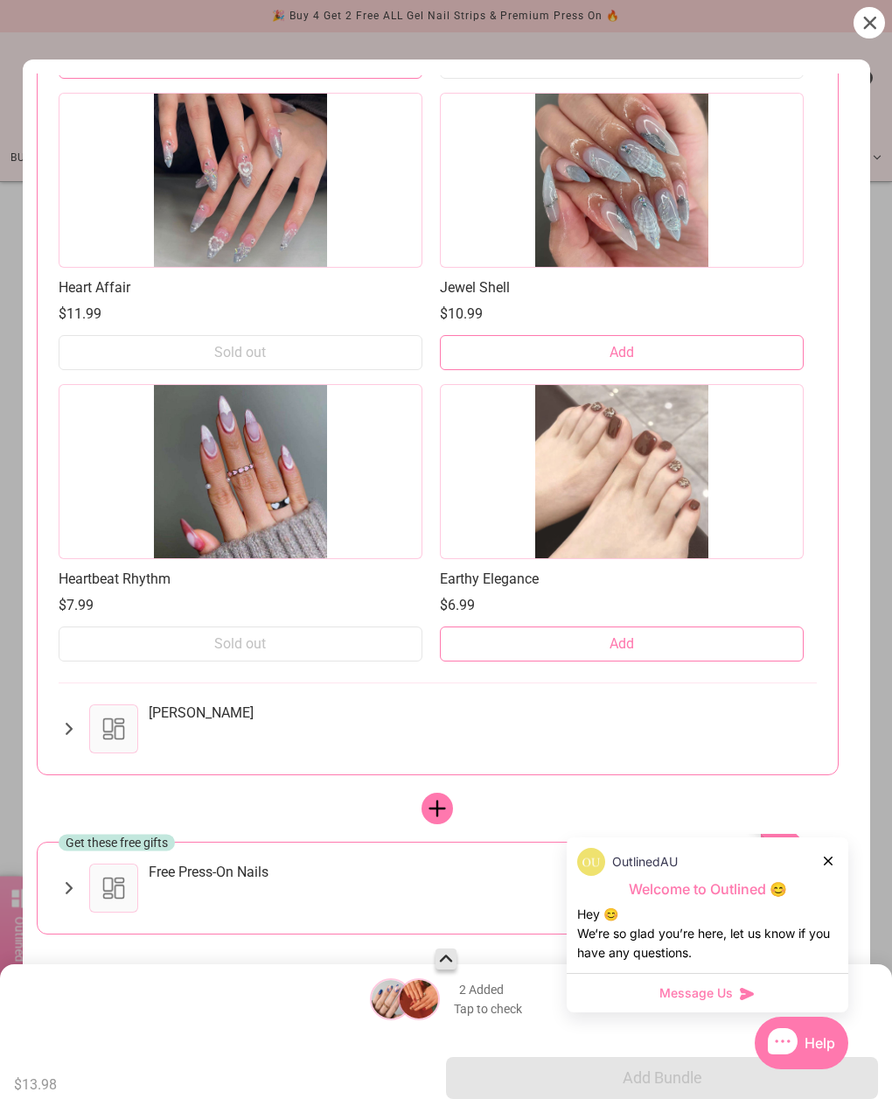
scroll to position [187, 0]
click at [62, 745] on div "[PERSON_NAME]" at bounding box center [438, 728] width 759 height 49
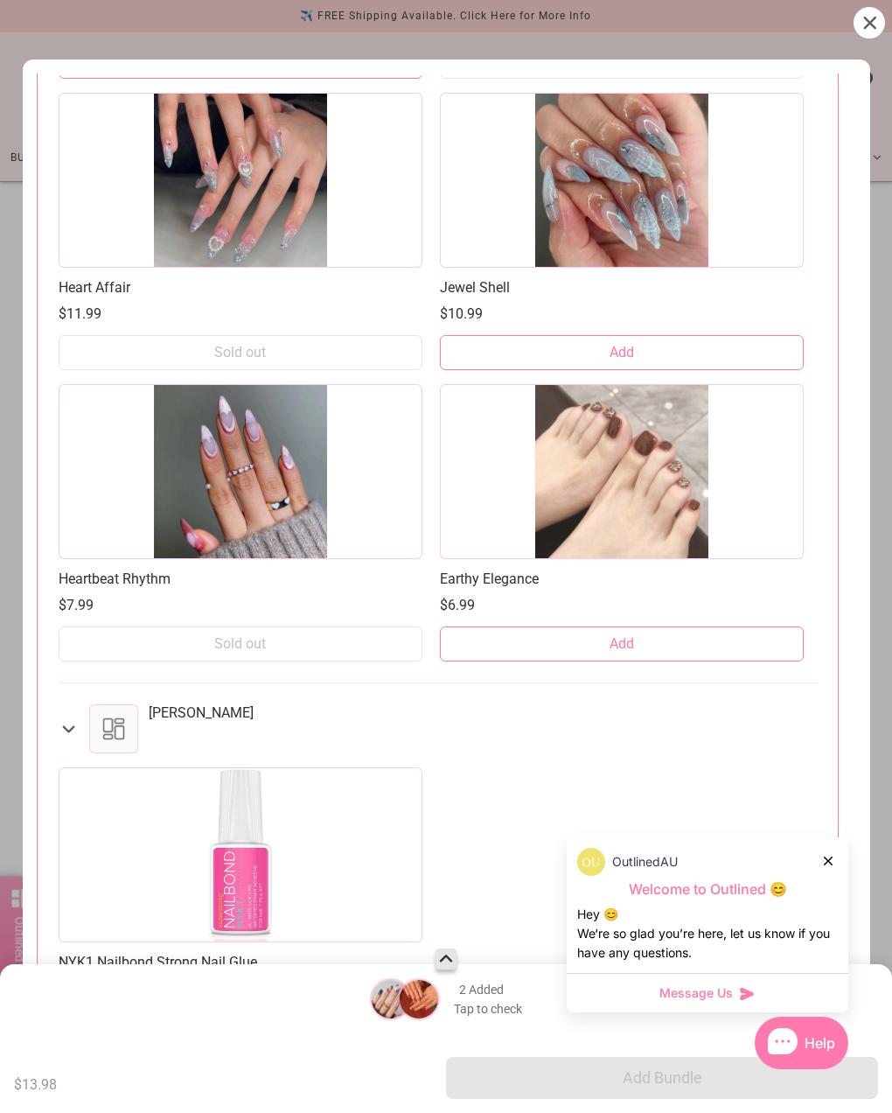
click at [271, 883] on div at bounding box center [241, 854] width 364 height 175
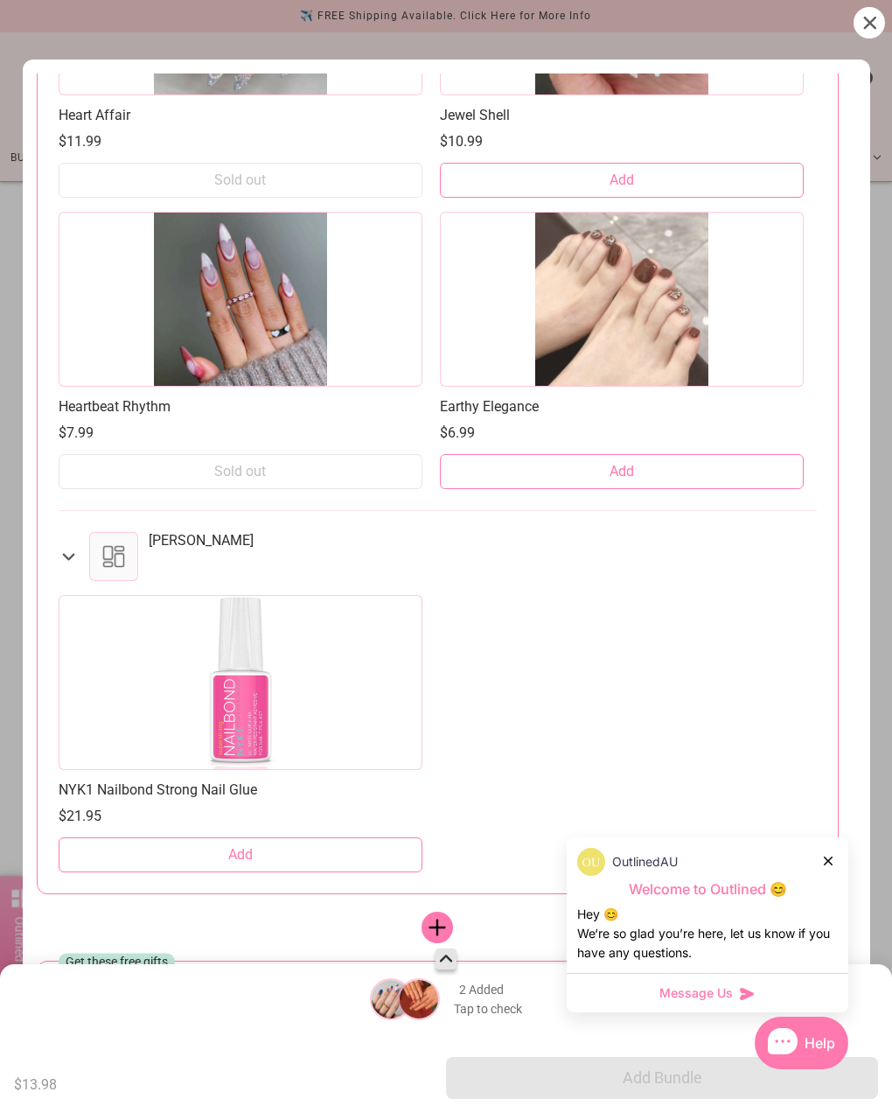
scroll to position [360, -2]
click at [284, 857] on button "Add" at bounding box center [241, 854] width 364 height 35
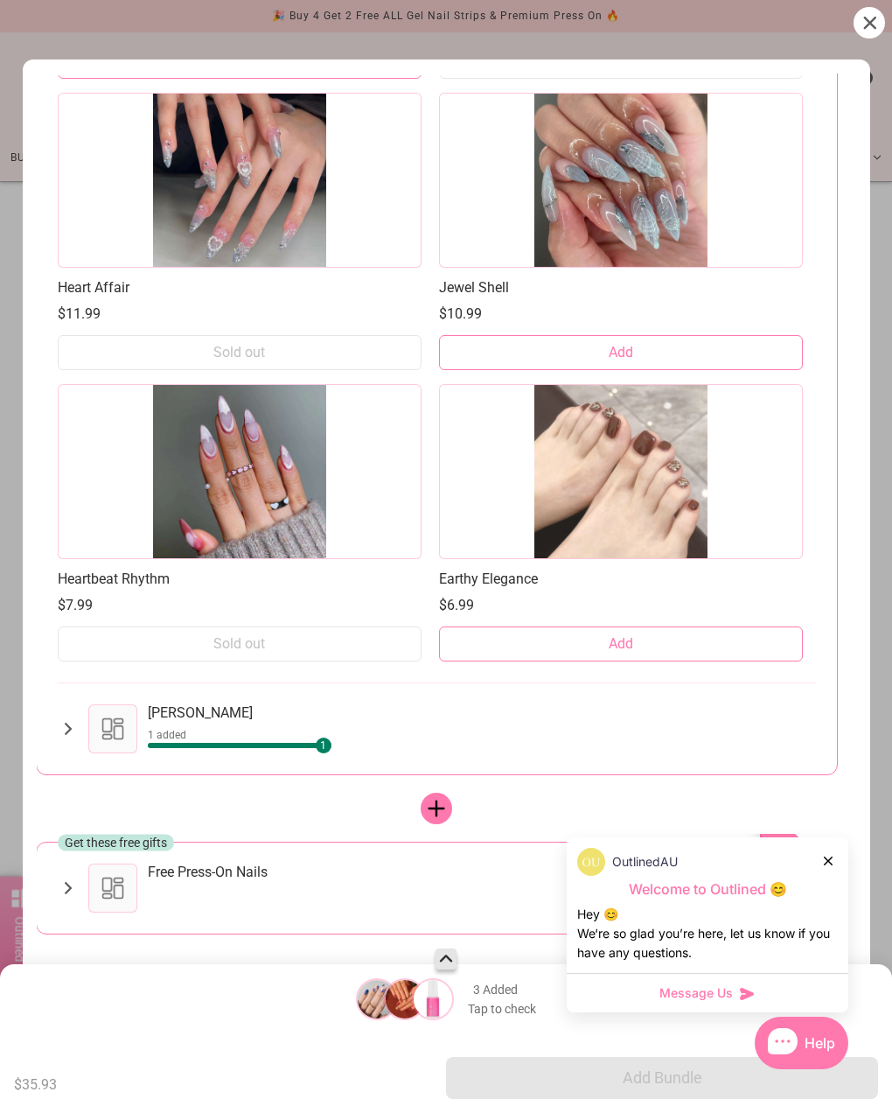
scroll to position [187, 1]
click at [115, 888] on div at bounding box center [112, 888] width 49 height 49
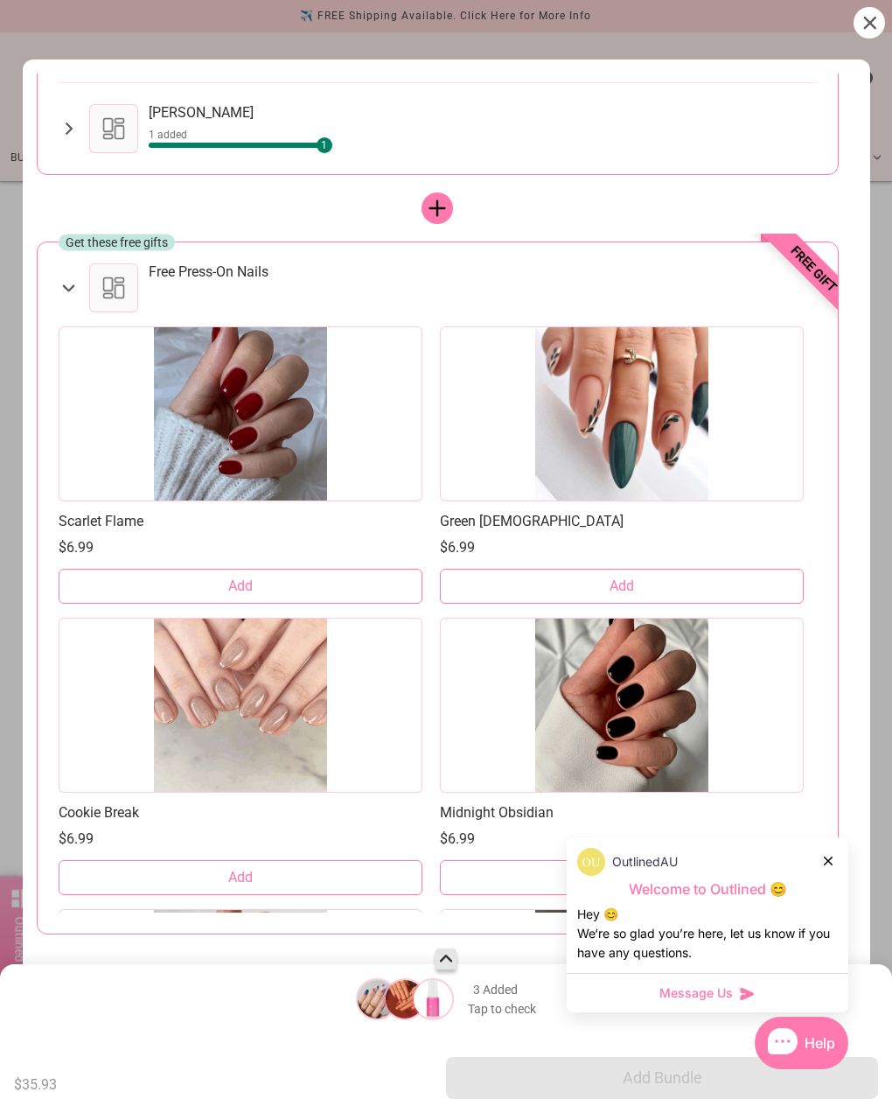
scroll to position [787, 0]
click at [293, 584] on button "Add" at bounding box center [241, 586] width 364 height 35
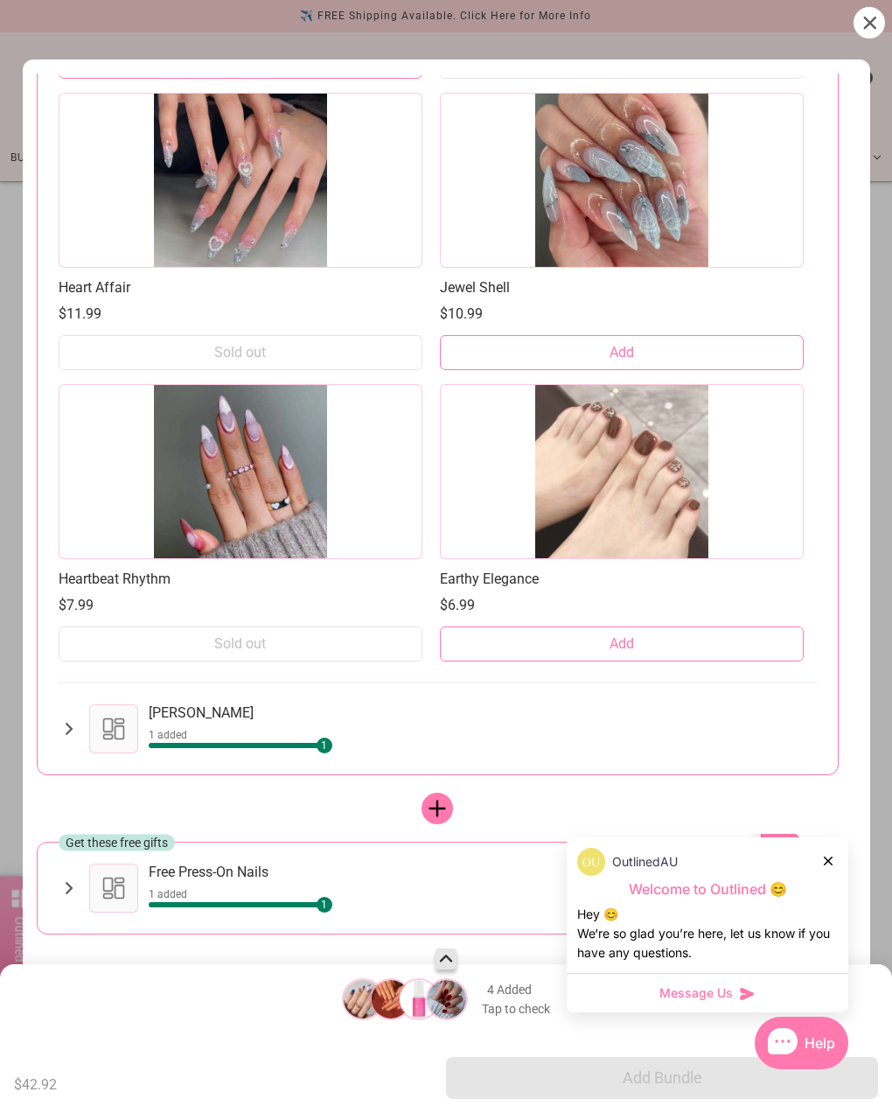
scroll to position [187, 0]
click at [831, 860] on icon at bounding box center [828, 861] width 9 height 9
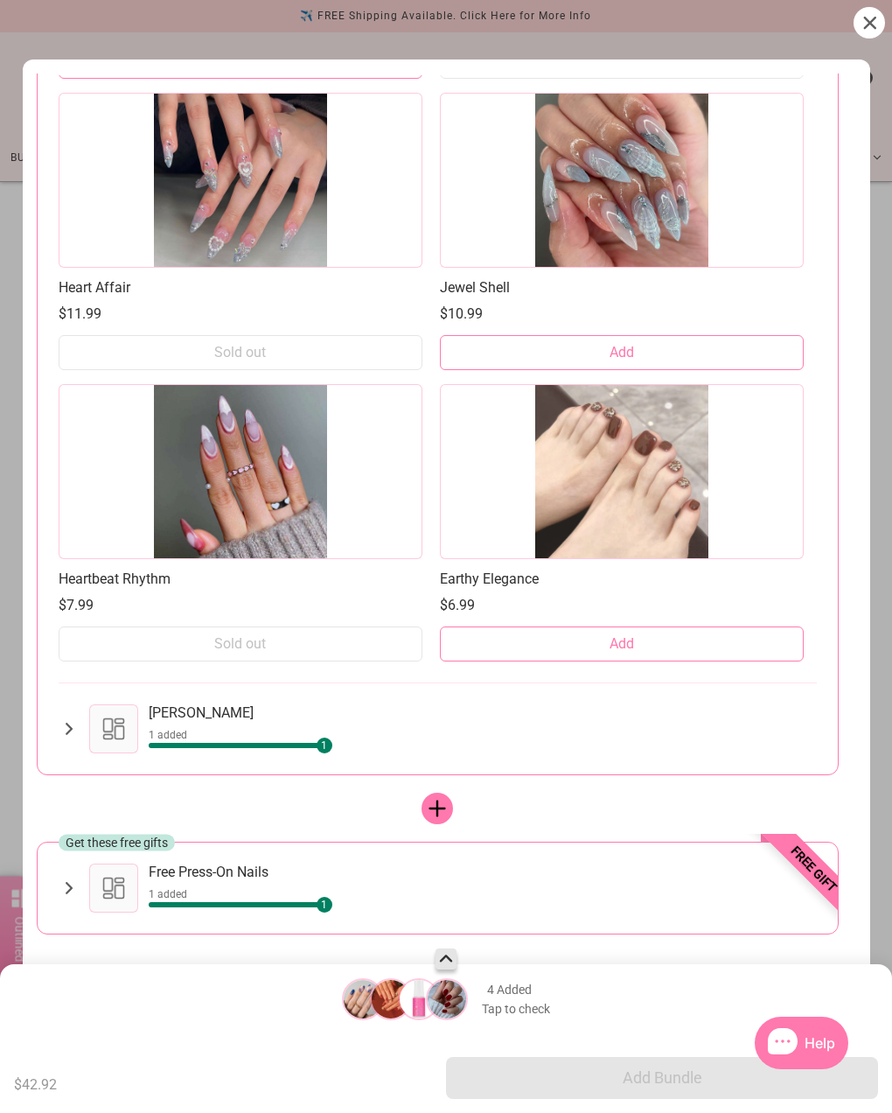
click at [794, 900] on div "1" at bounding box center [483, 905] width 668 height 16
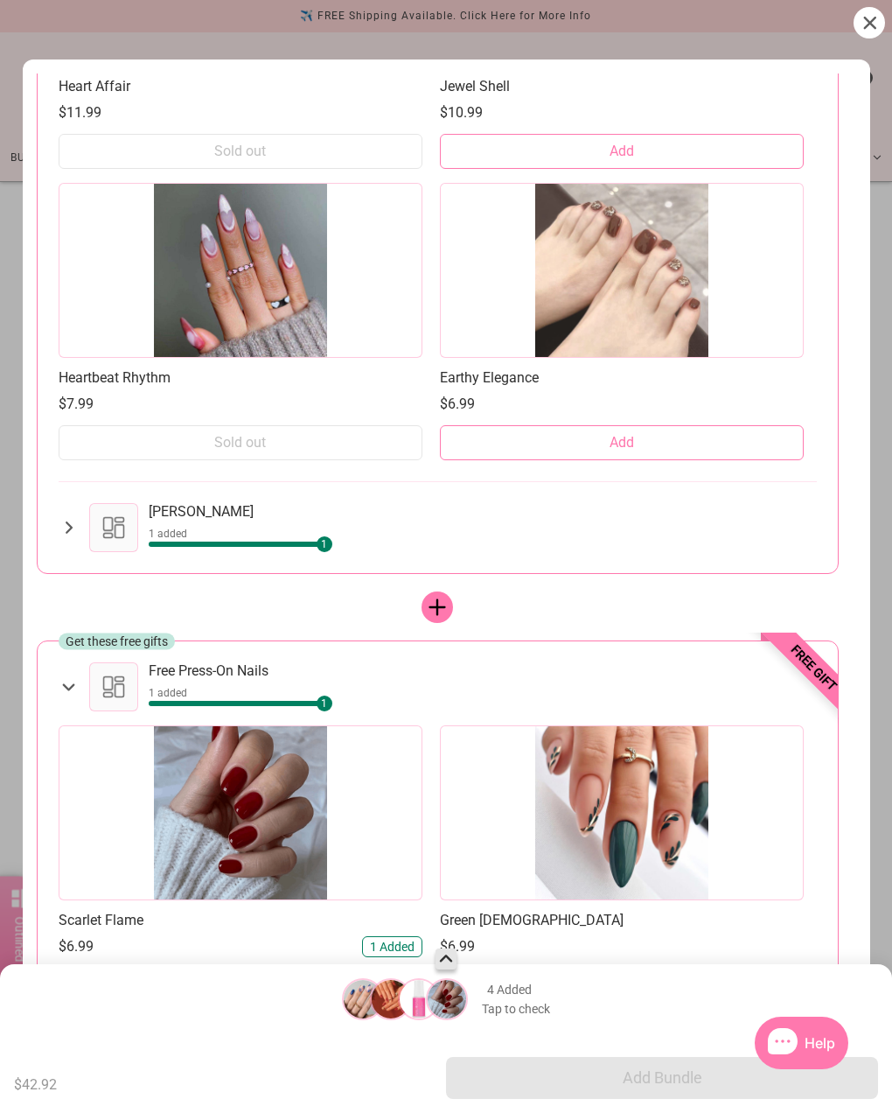
scroll to position [389, 0]
click at [57, 1072] on span "$42.92" at bounding box center [35, 1084] width 43 height 21
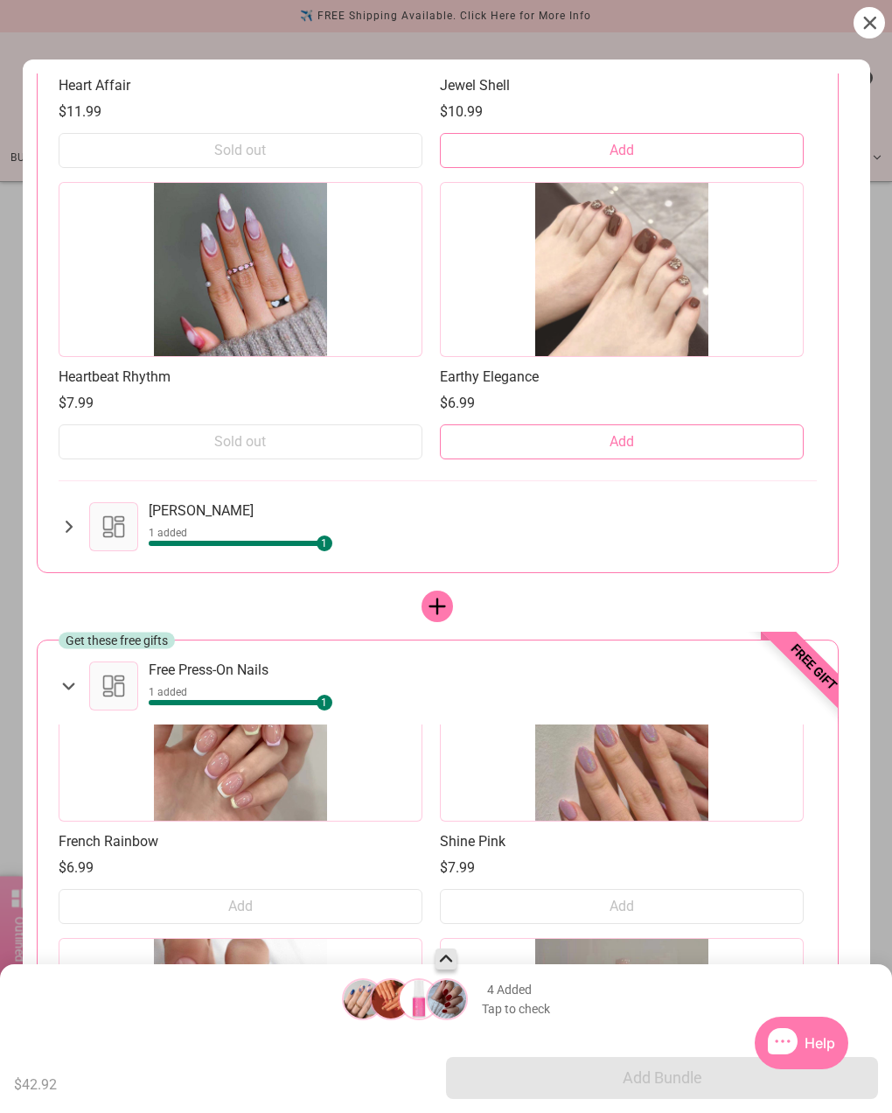
click at [468, 992] on img at bounding box center [447, 999] width 42 height 42
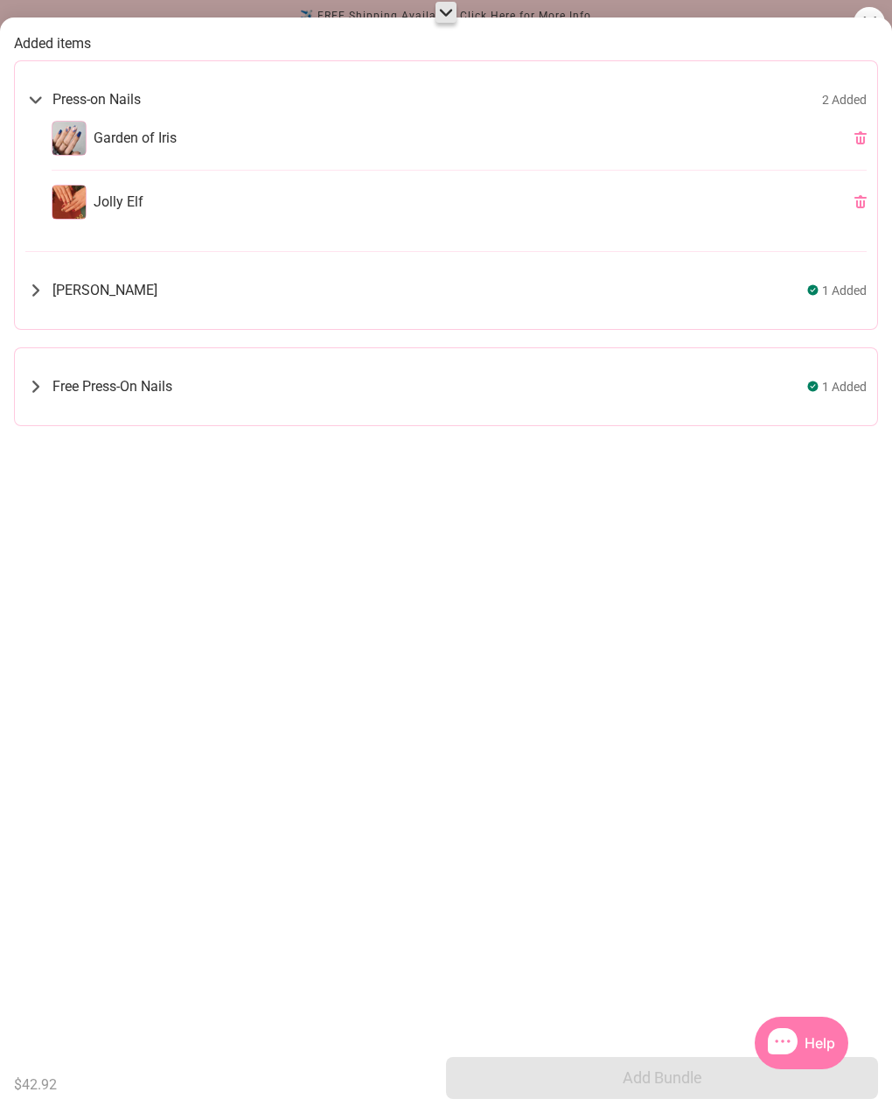
scroll to position [995, 0]
click at [44, 97] on icon at bounding box center [35, 99] width 21 height 20
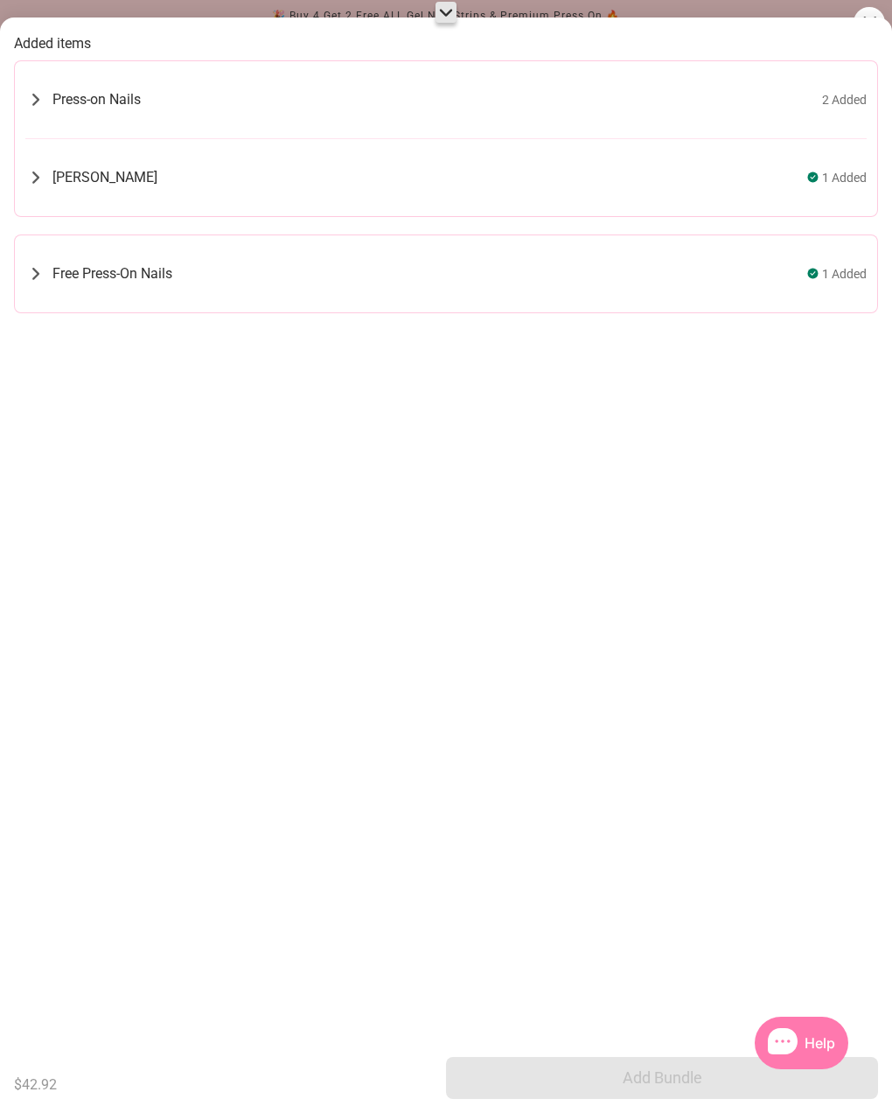
click at [67, 104] on span "Press-on Nails" at bounding box center [96, 99] width 88 height 17
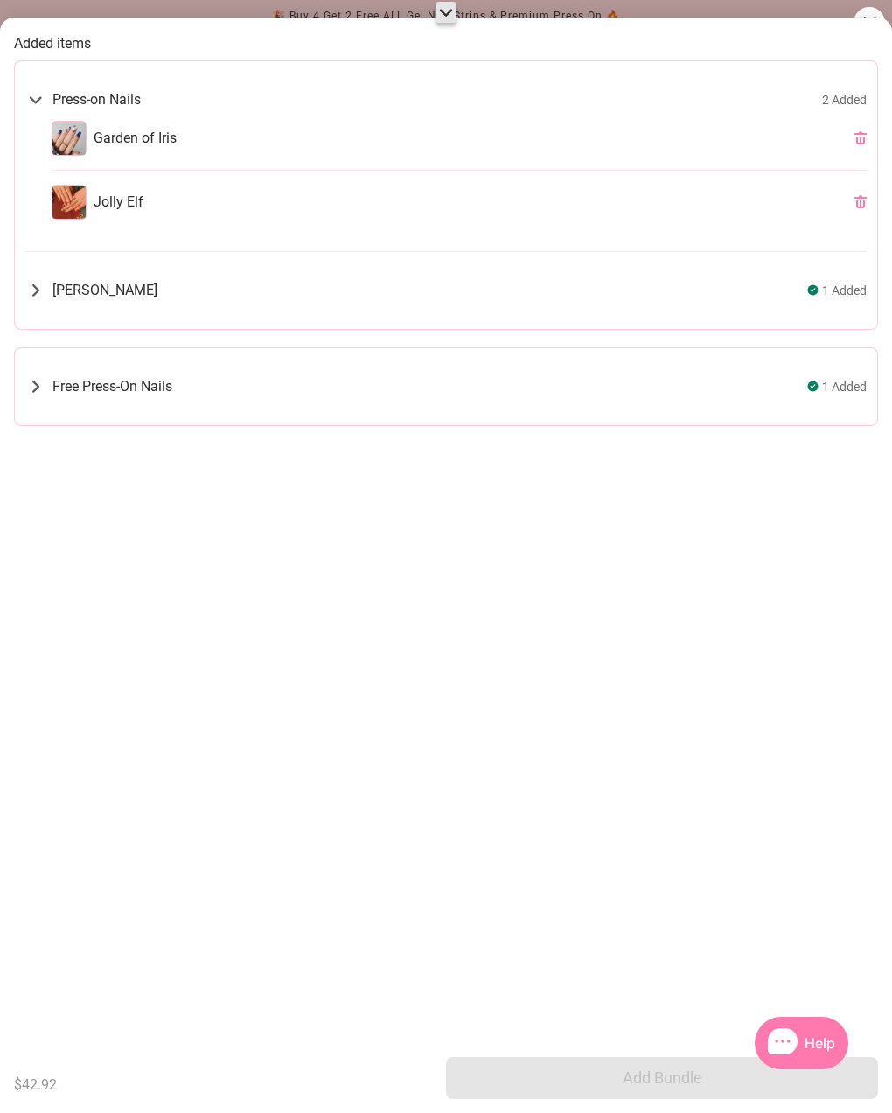
click at [444, 20] on icon at bounding box center [446, 12] width 21 height 21
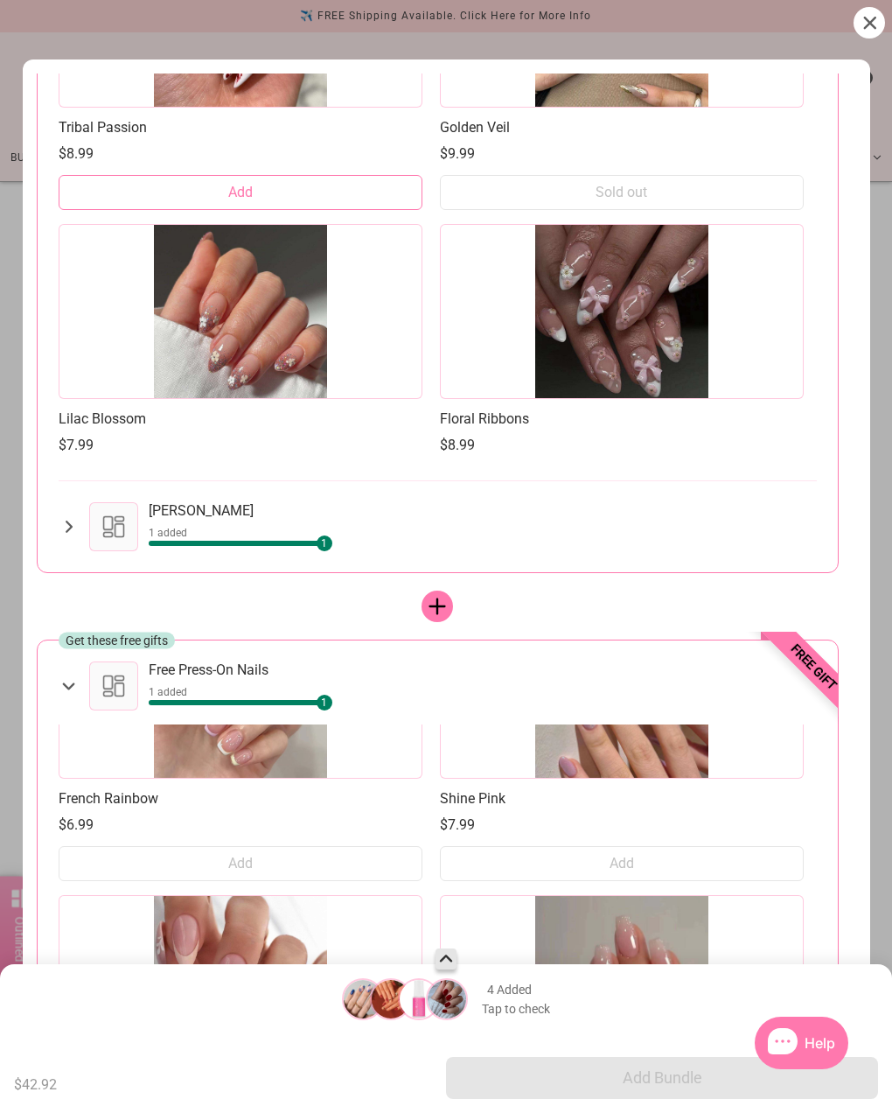
scroll to position [17928, 0]
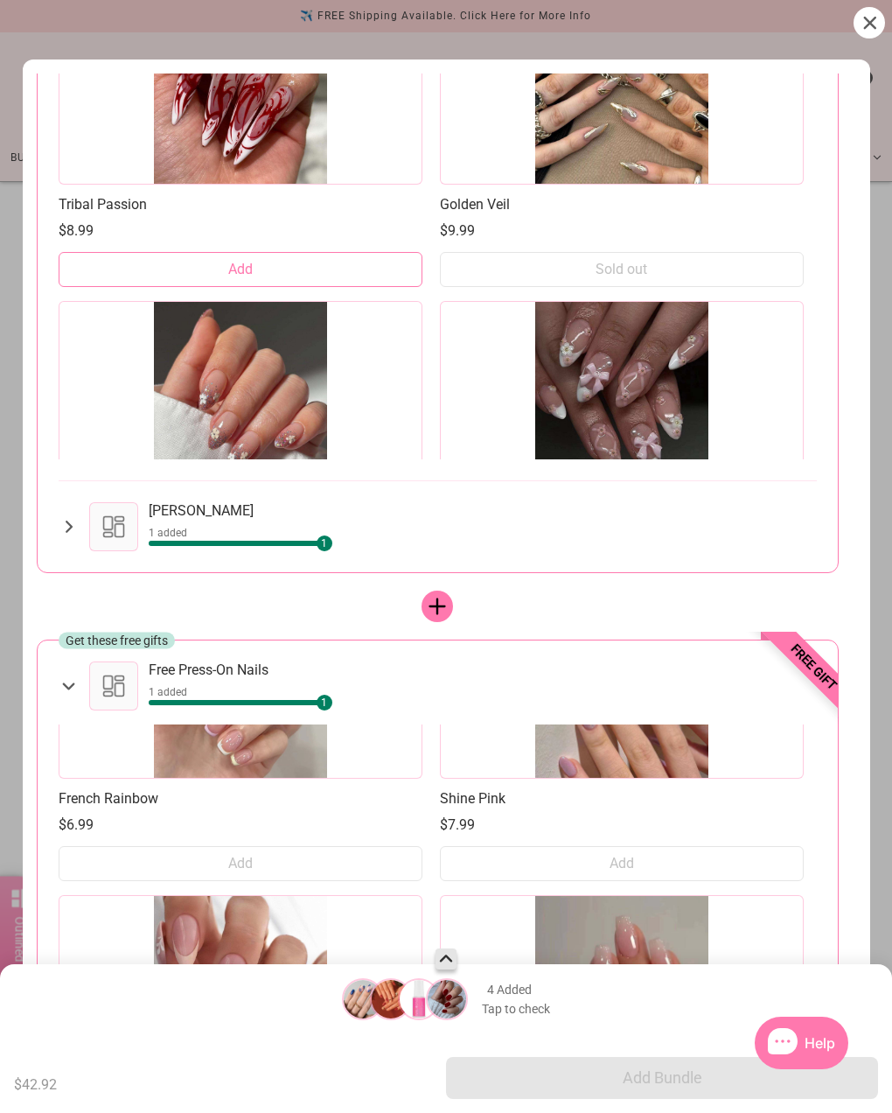
click at [833, 9] on div at bounding box center [869, 22] width 31 height 31
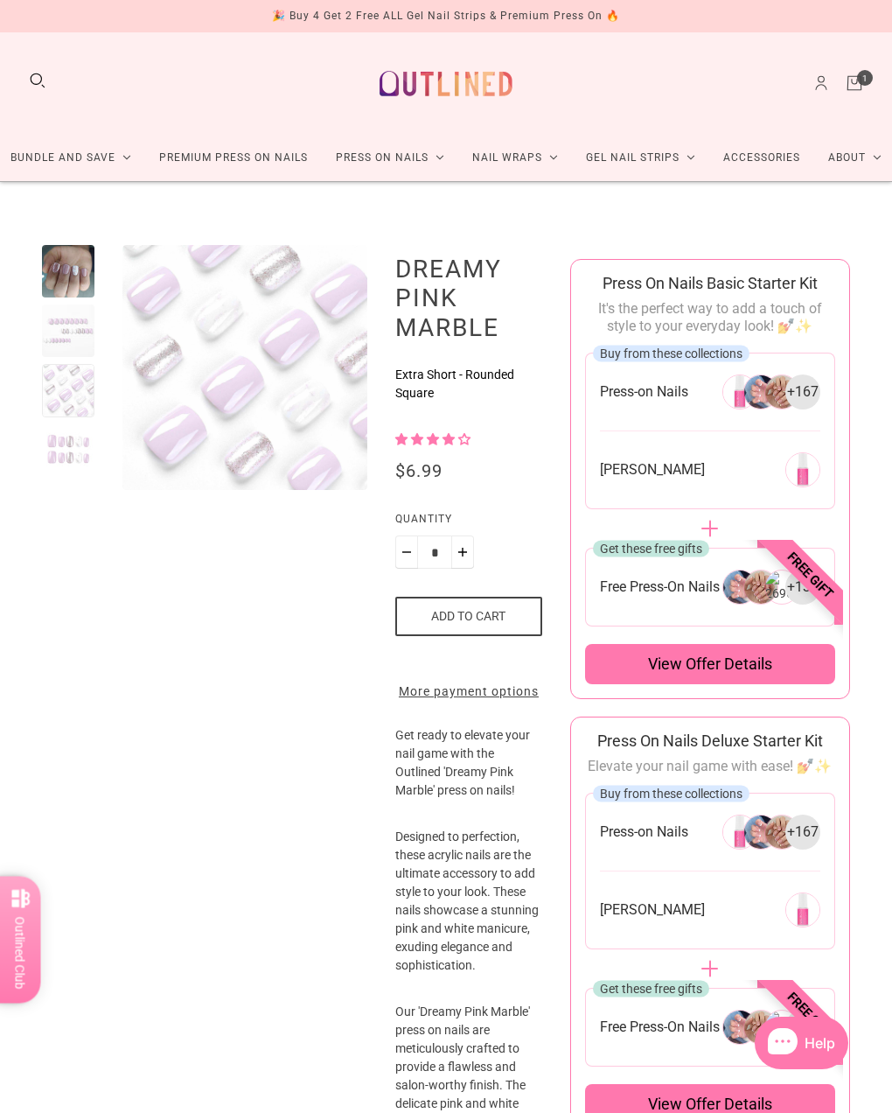
click at [833, 77] on icon "Cart" at bounding box center [854, 84] width 13 height 14
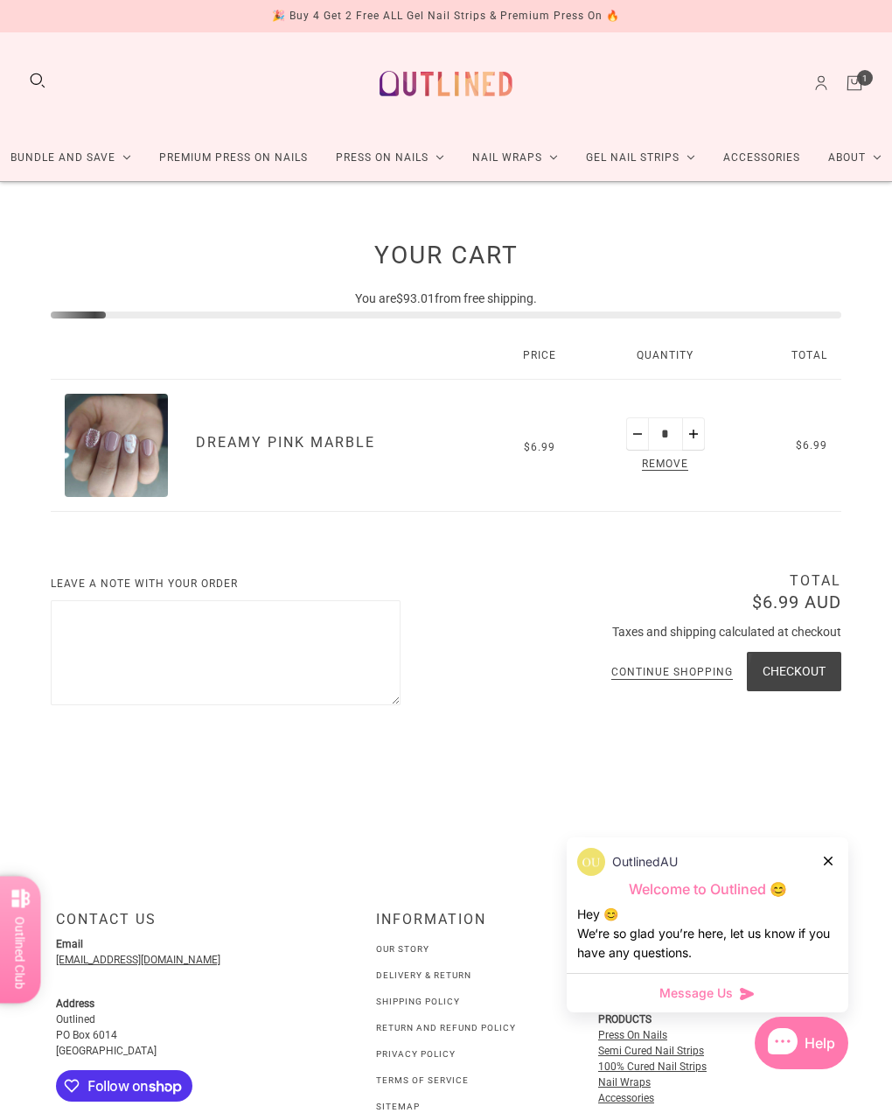
click at [833, 853] on div "OutlinedAU Welcome to Outlined 😊 Hey 😊 We‘re so glad you’re here, let us know i…" at bounding box center [708, 905] width 282 height 136
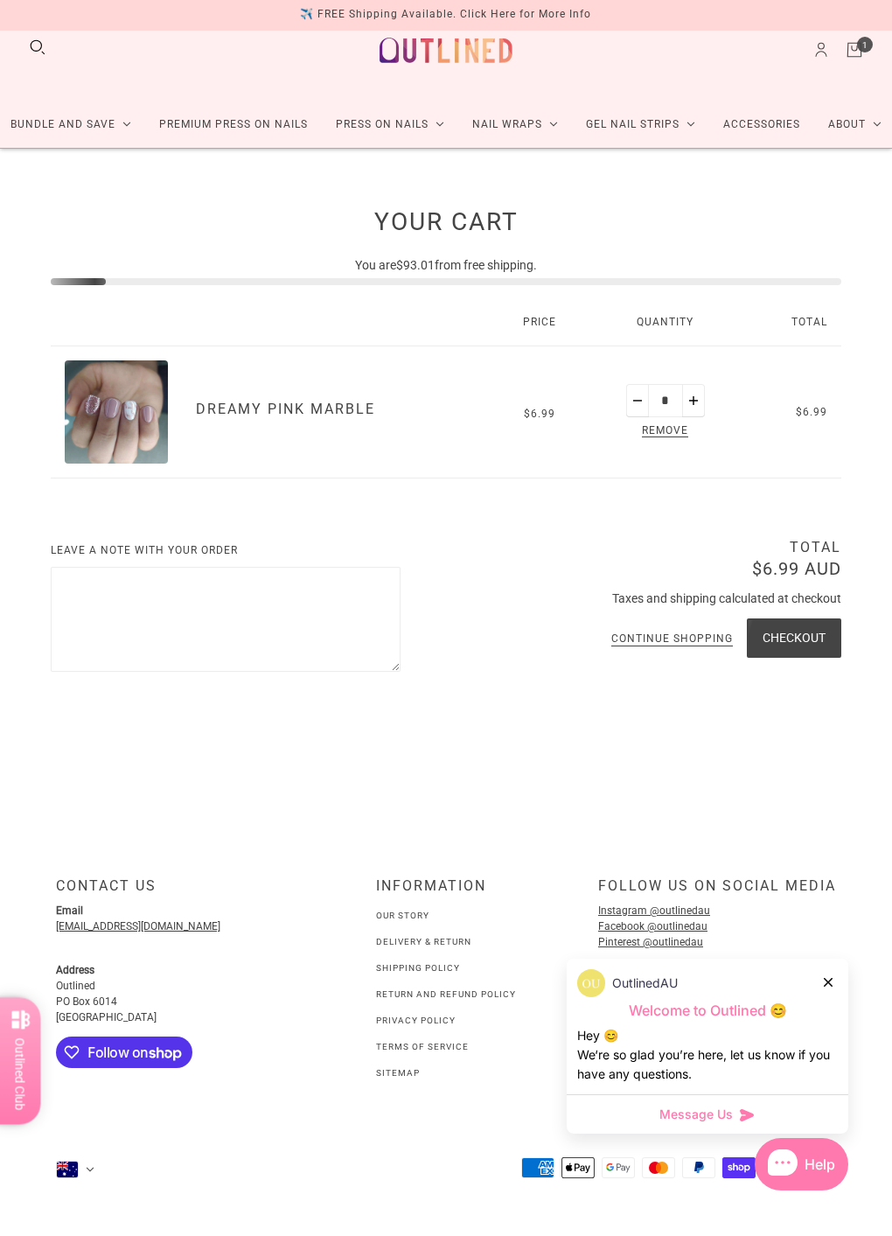
scroll to position [196, 0]
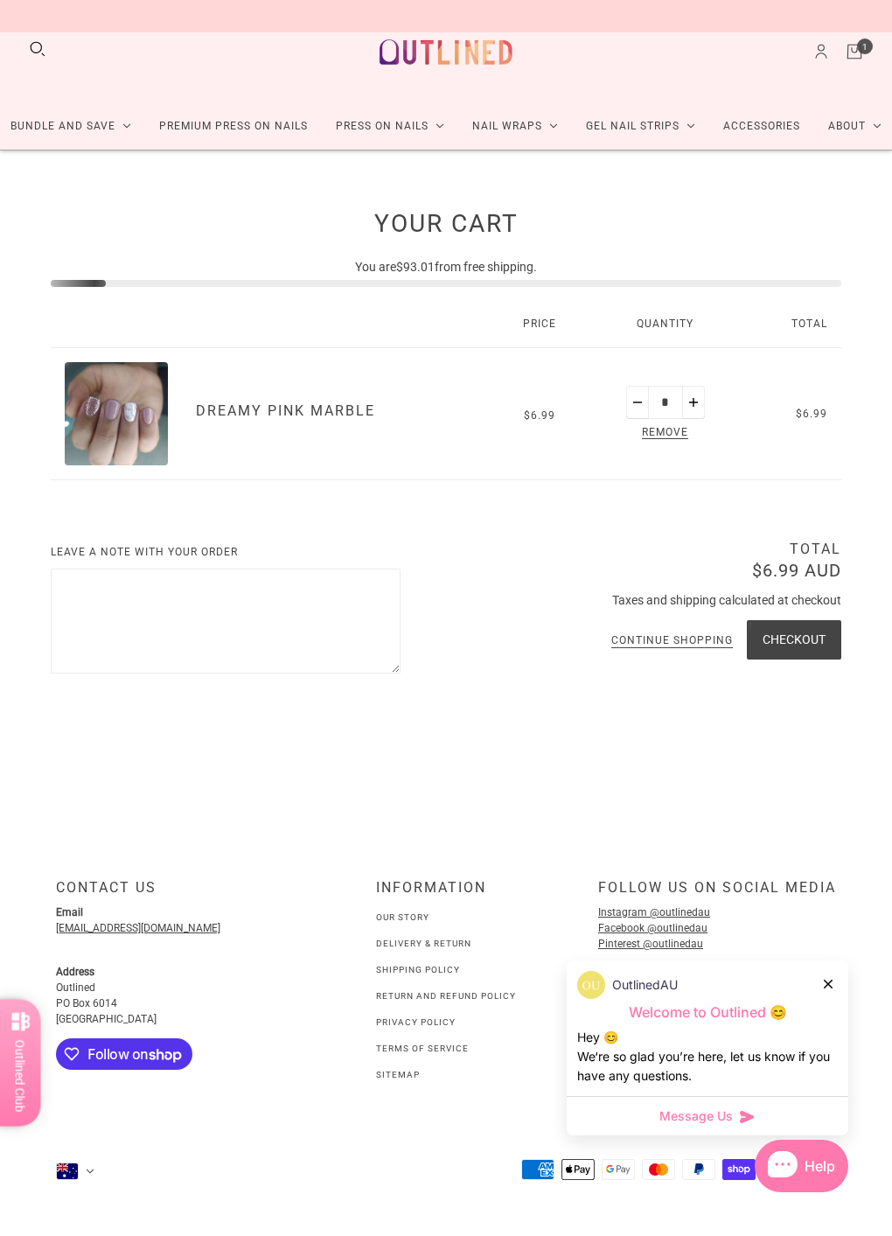
click at [23, 1039] on span "Reward" at bounding box center [20, 1063] width 22 height 99
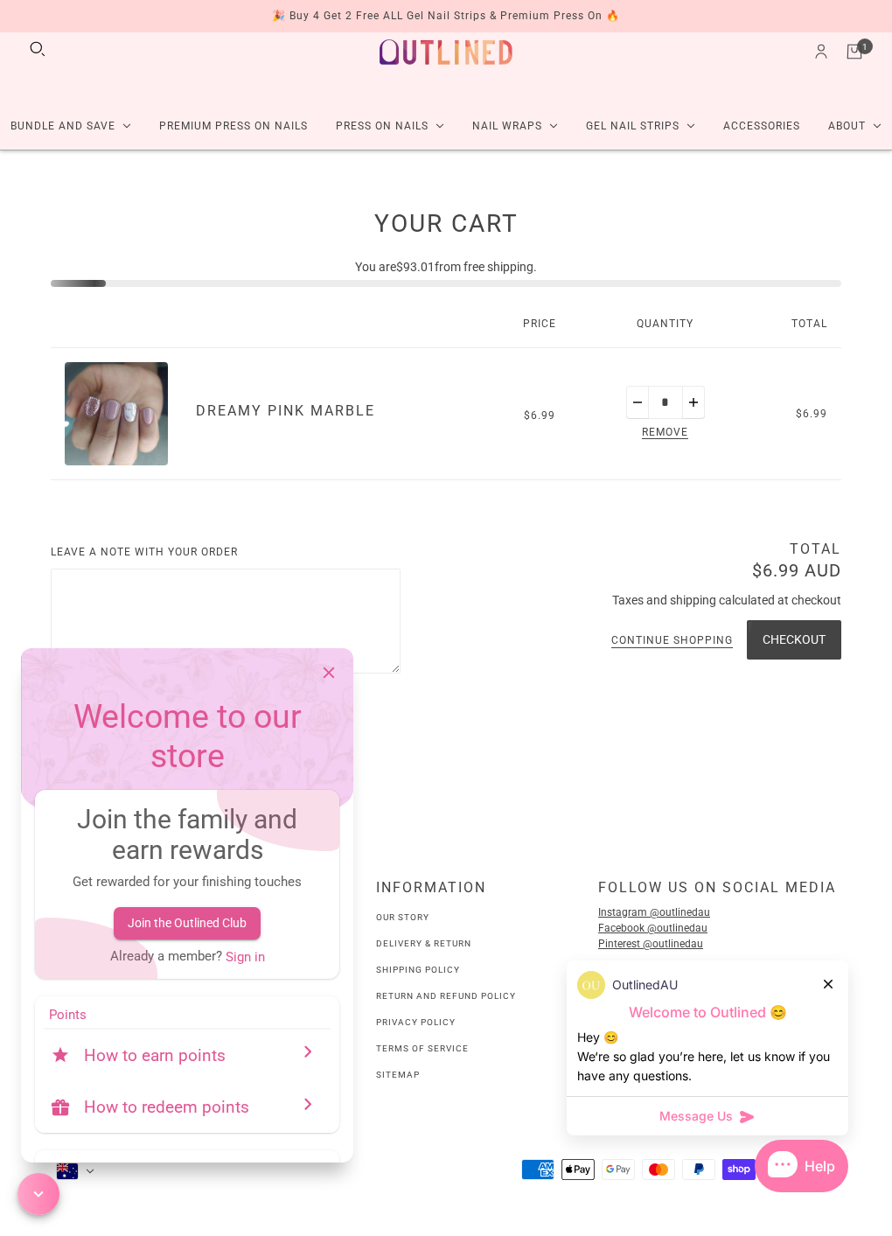
click at [332, 682] on button "close" at bounding box center [328, 672] width 49 height 49
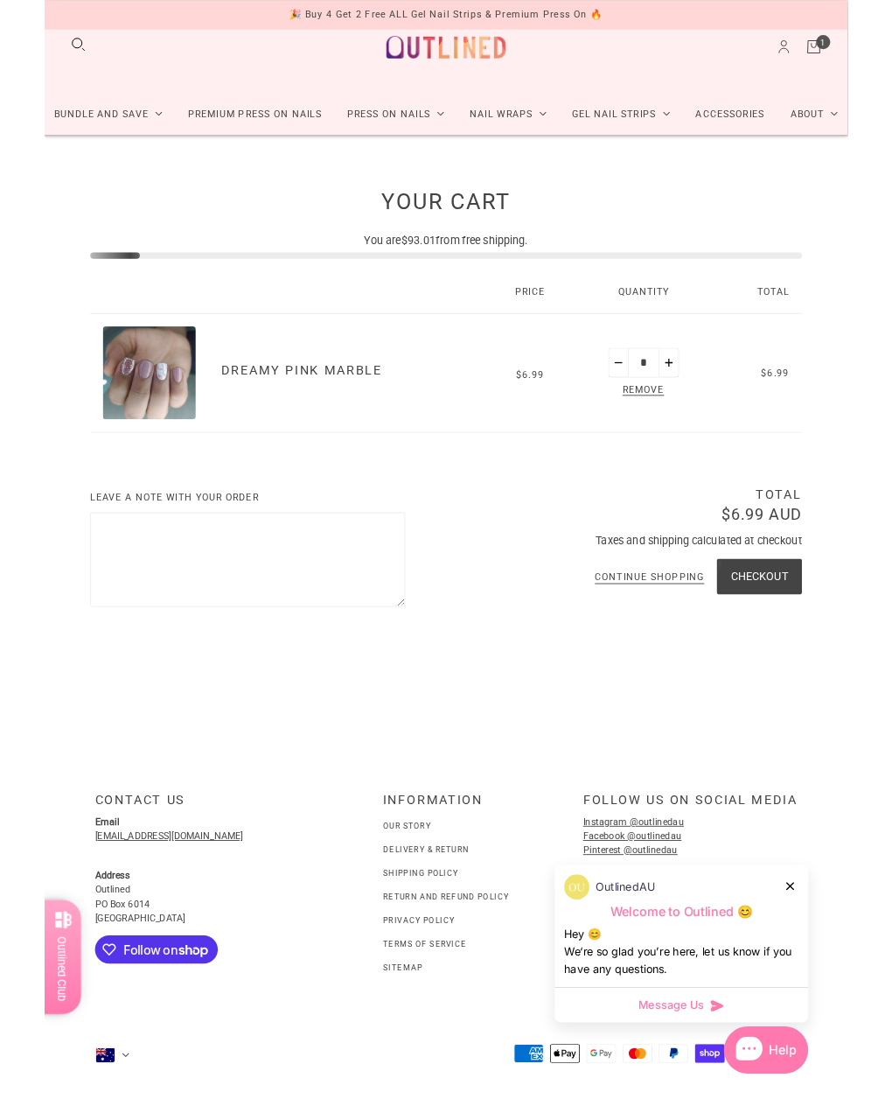
scroll to position [0, 0]
